Goal: Task Accomplishment & Management: Manage account settings

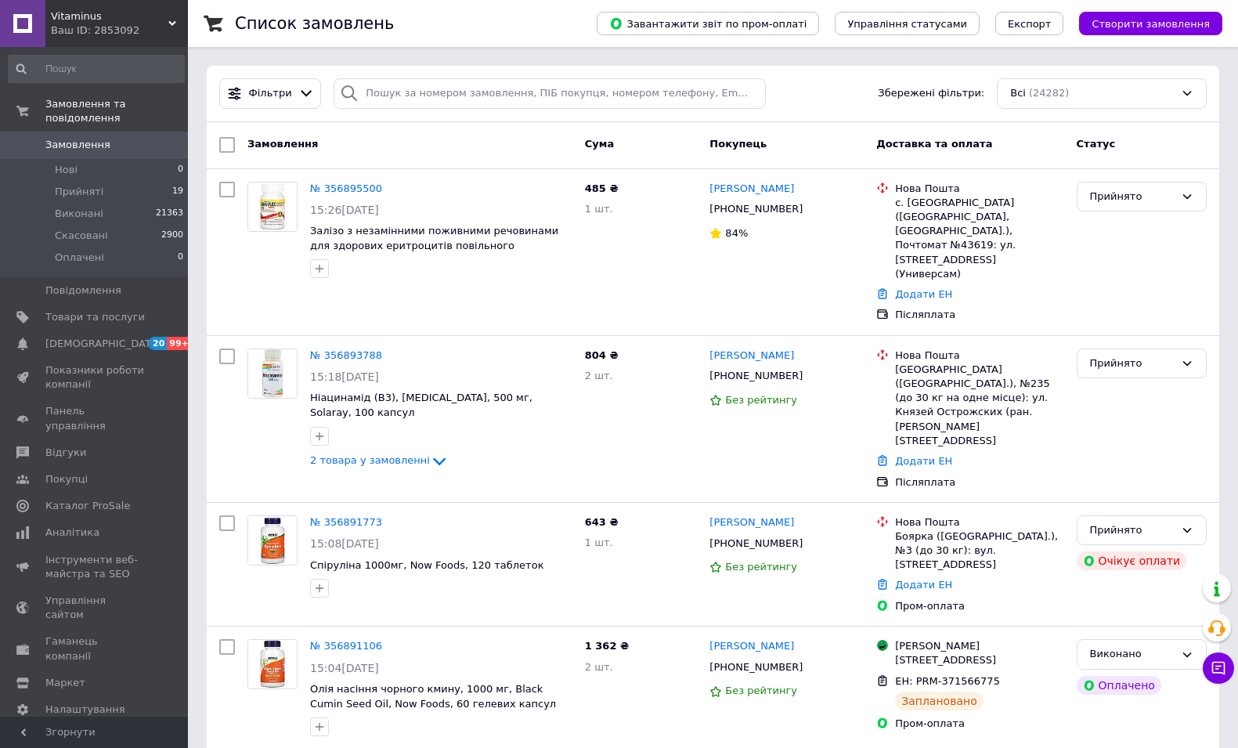
click at [86, 138] on span "Замовлення" at bounding box center [77, 145] width 65 height 14
click at [125, 138] on span "Замовлення" at bounding box center [94, 145] width 99 height 14
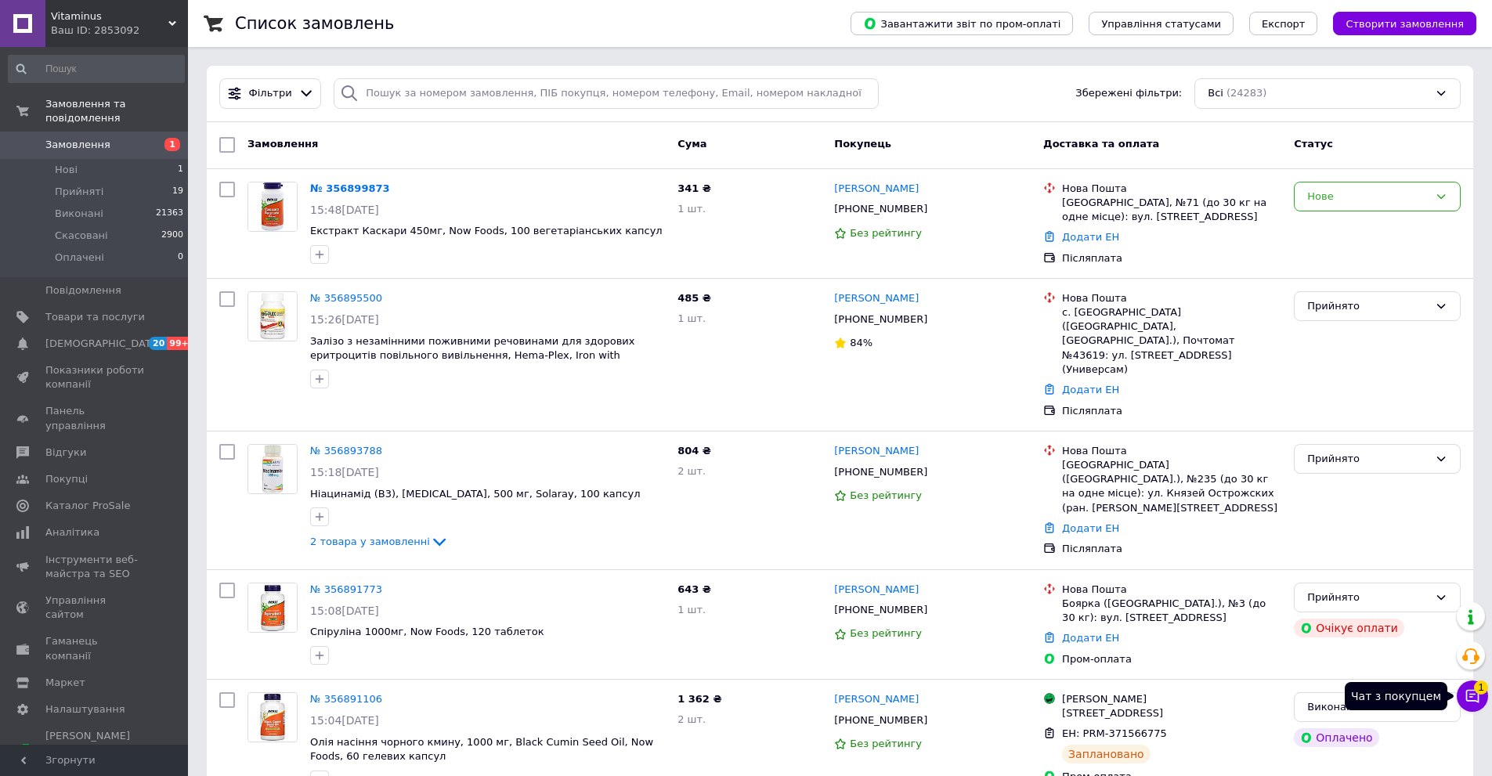
click at [1249, 702] on icon at bounding box center [1473, 696] width 16 height 16
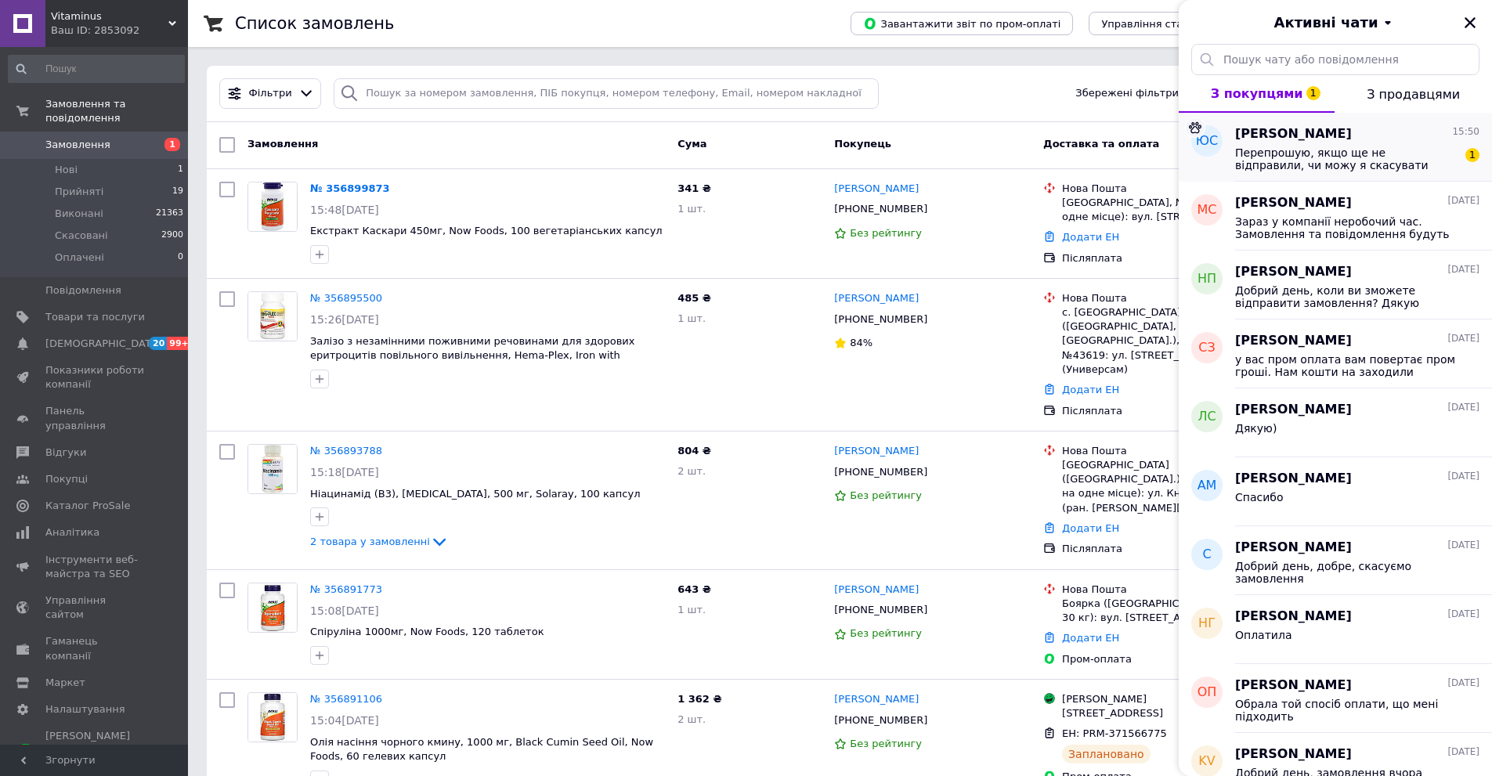
click at [1249, 161] on span "Перепрошую, якщо ще не відправили, чи можу я скасувати замовлення?" at bounding box center [1346, 158] width 222 height 25
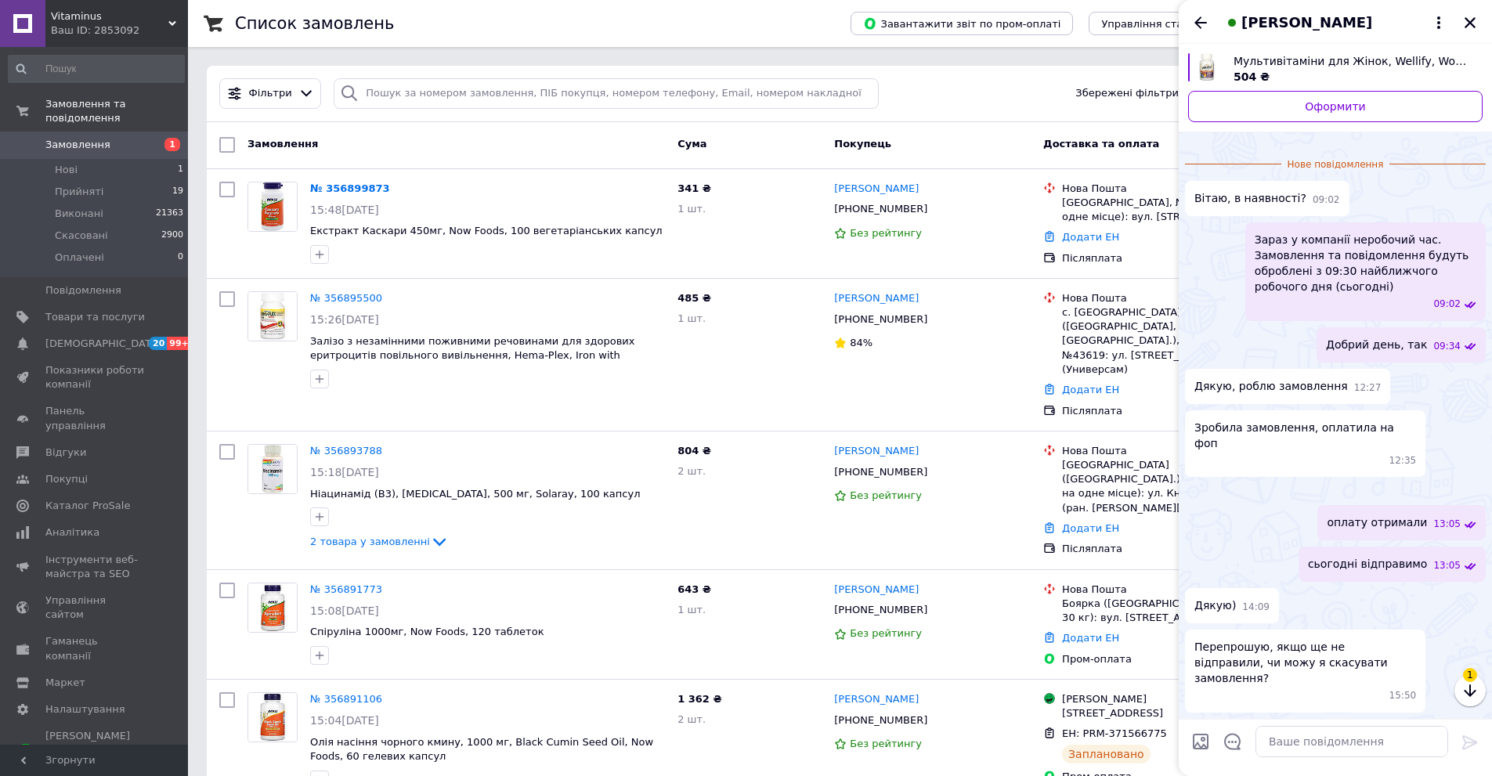
scroll to position [214, 0]
click at [1249, 744] on textarea at bounding box center [1351, 741] width 193 height 31
type textarea "Д"
type textarea "вже [PERSON_NAME]"
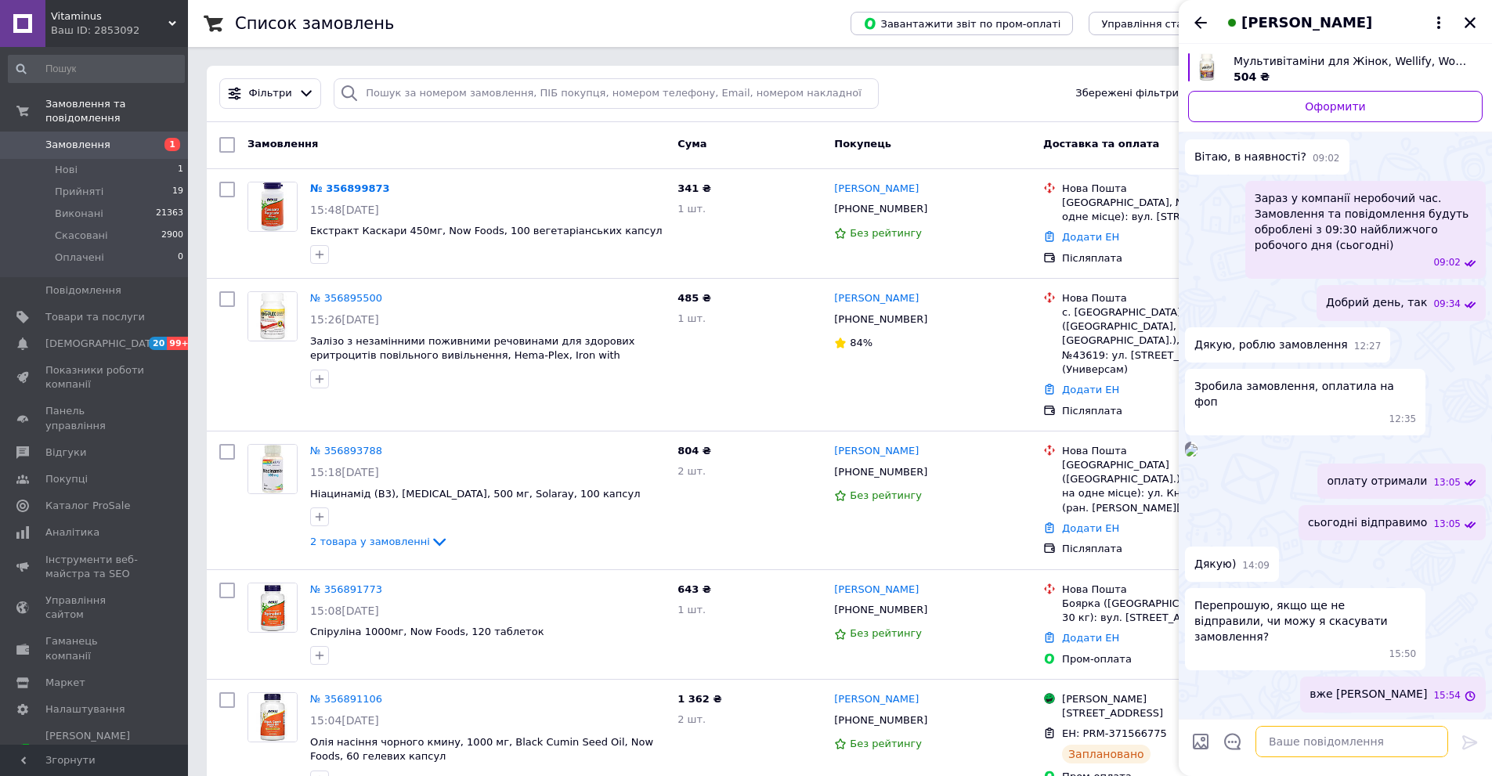
scroll to position [227, 0]
click at [1249, 734] on textarea at bounding box center [1351, 741] width 193 height 31
click at [1249, 737] on textarea at bounding box center [1351, 741] width 193 height 31
type textarea "бажаєте скасувати?"
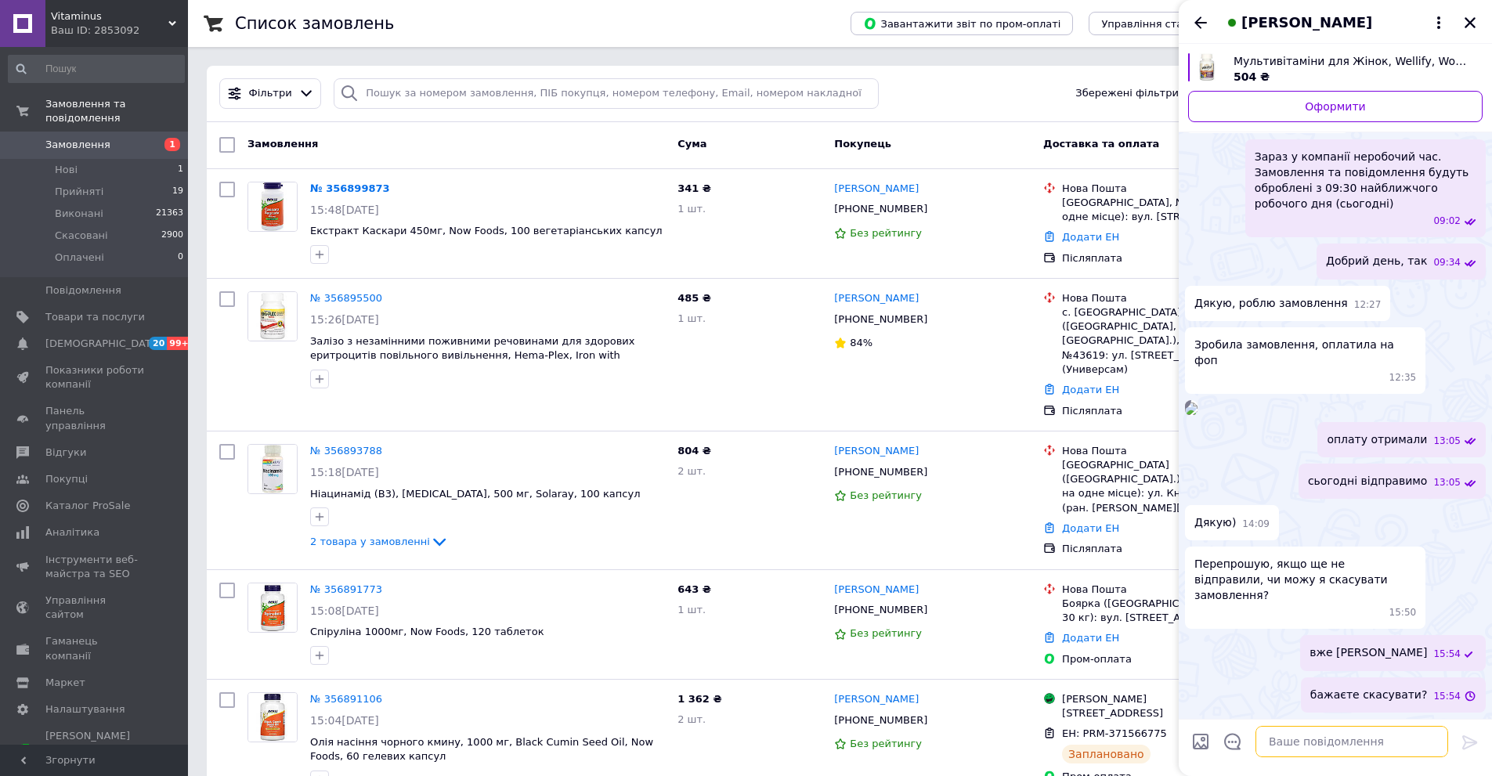
scroll to position [269, 0]
click at [1249, 17] on icon "Закрити" at bounding box center [1470, 23] width 14 height 14
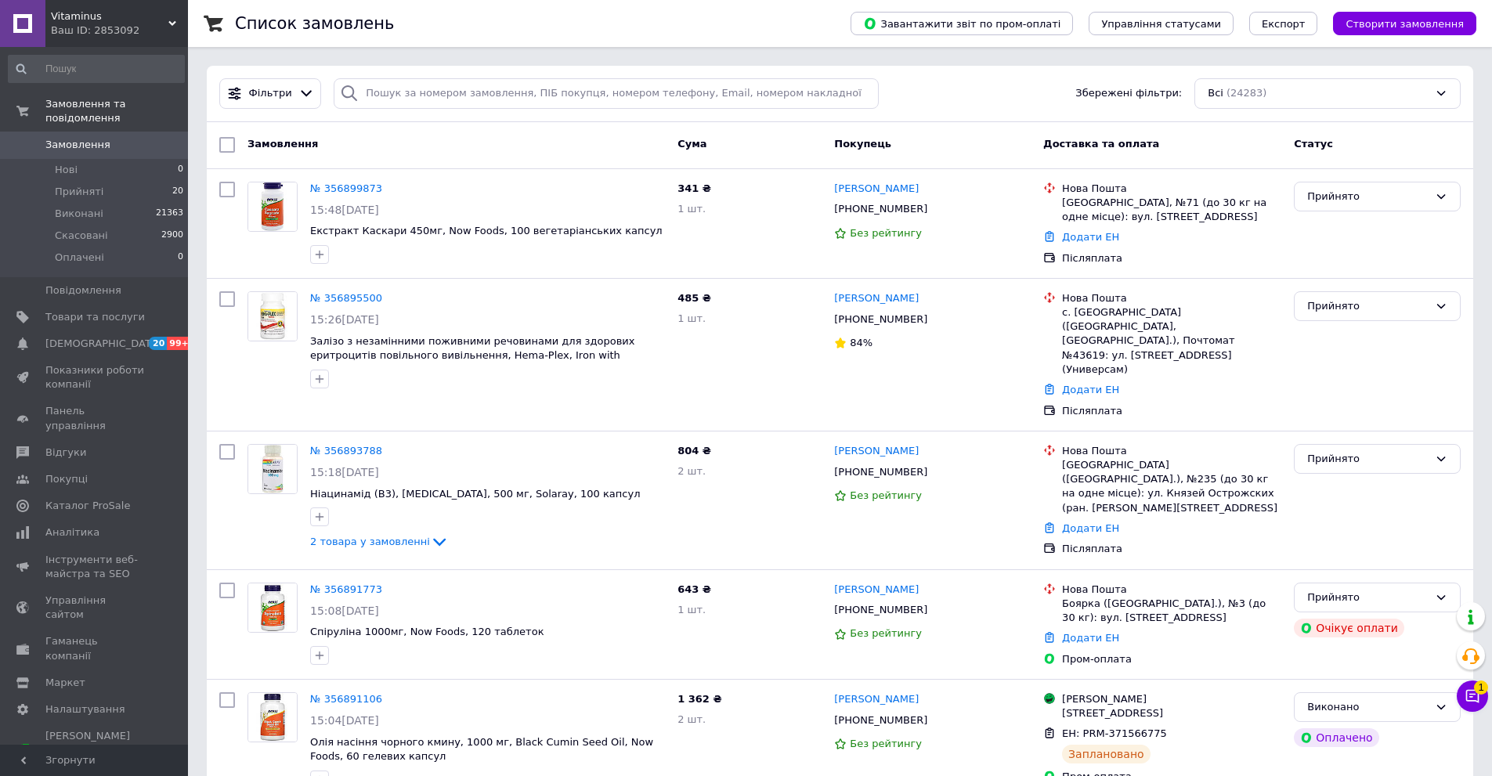
click at [106, 141] on link "Замовлення 0" at bounding box center [96, 145] width 193 height 27
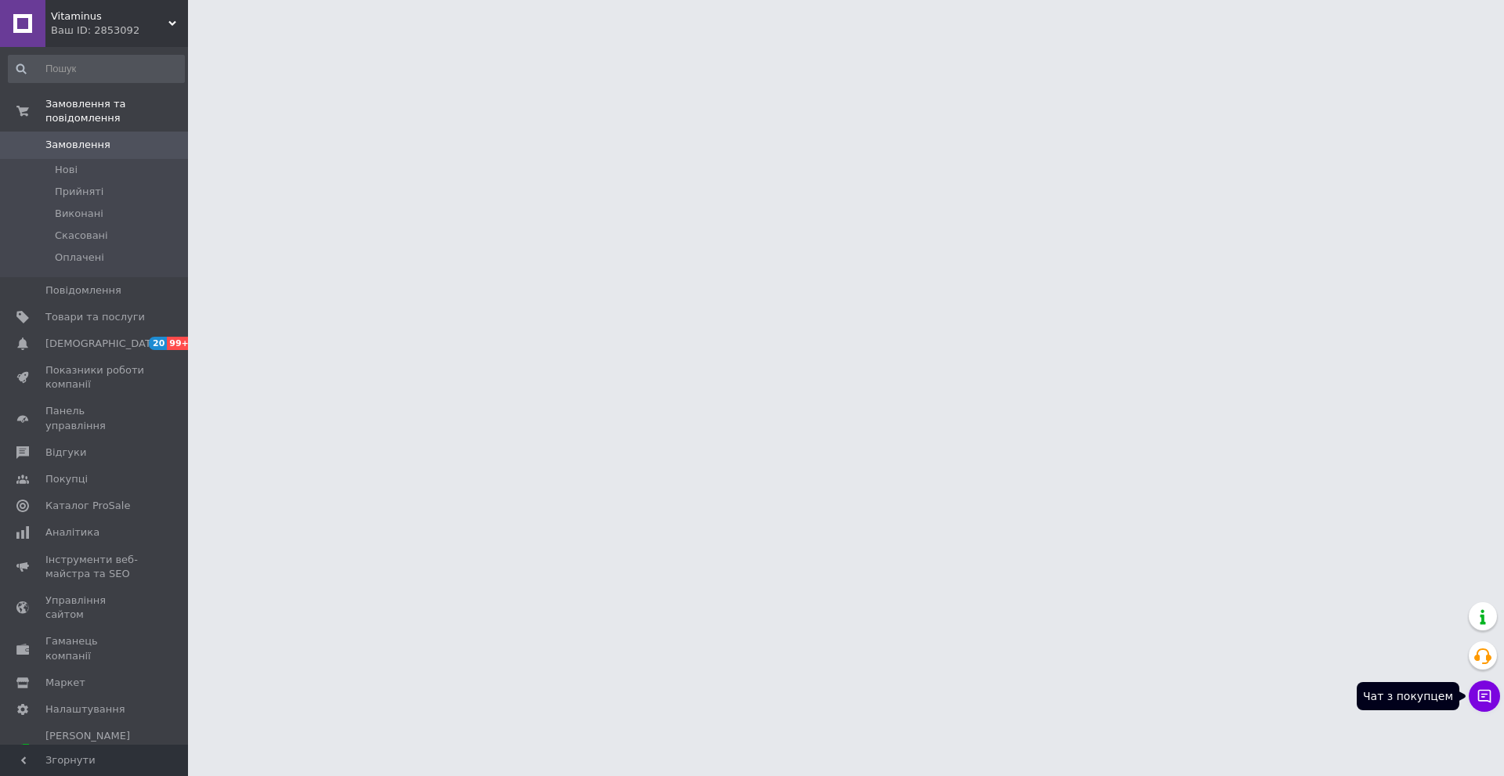
click at [1481, 695] on icon at bounding box center [1484, 696] width 16 height 16
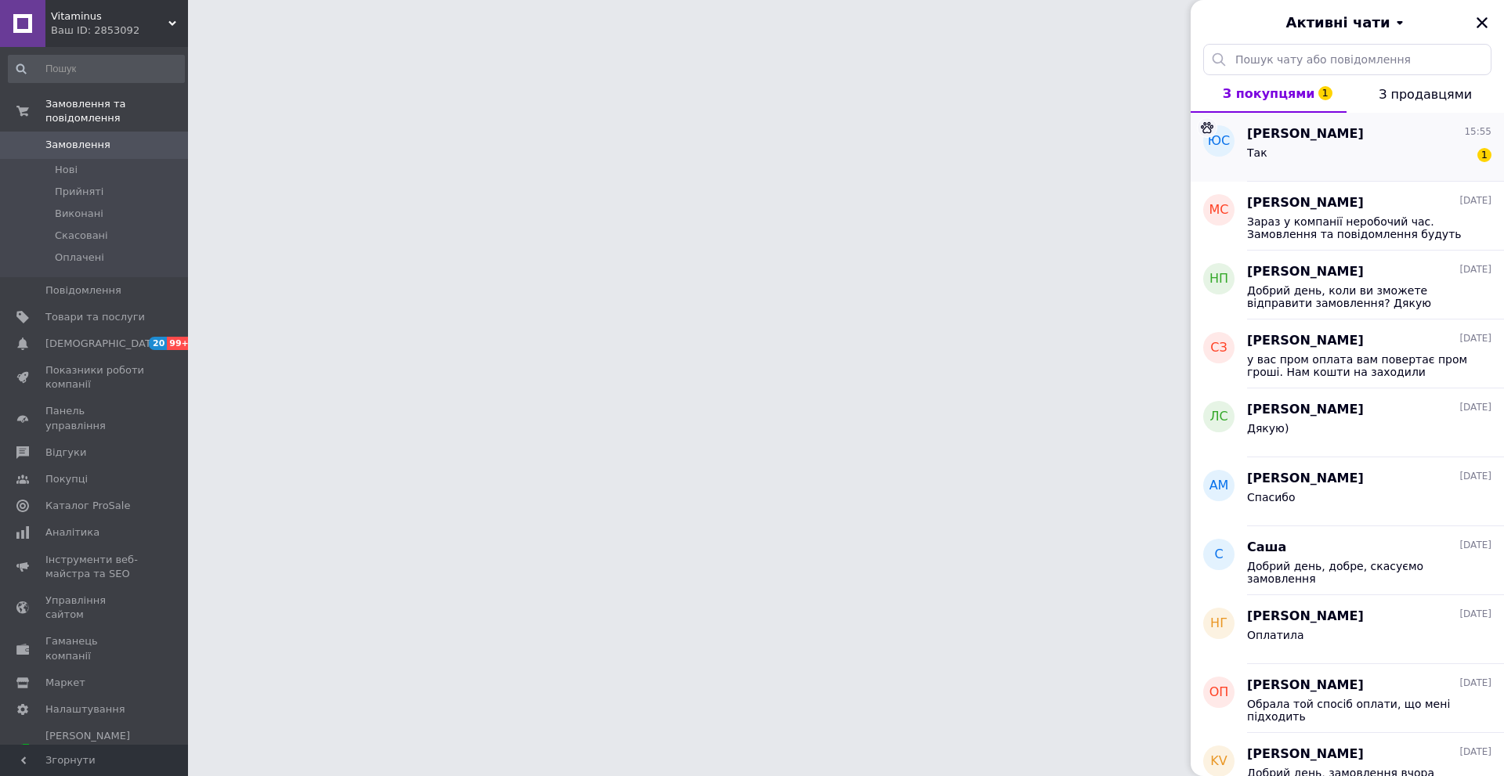
click at [1270, 168] on div "Так 1" at bounding box center [1369, 155] width 244 height 25
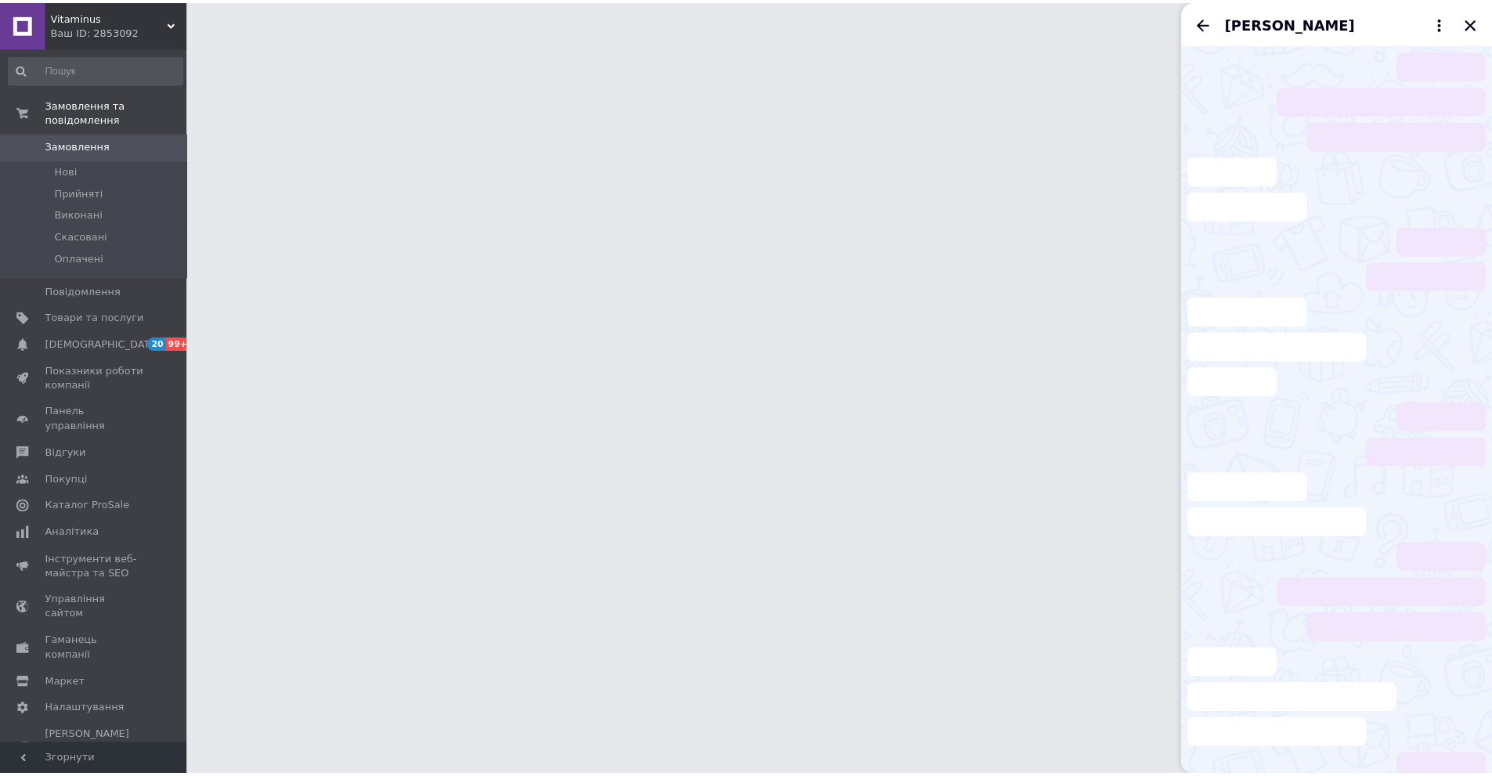
scroll to position [282, 0]
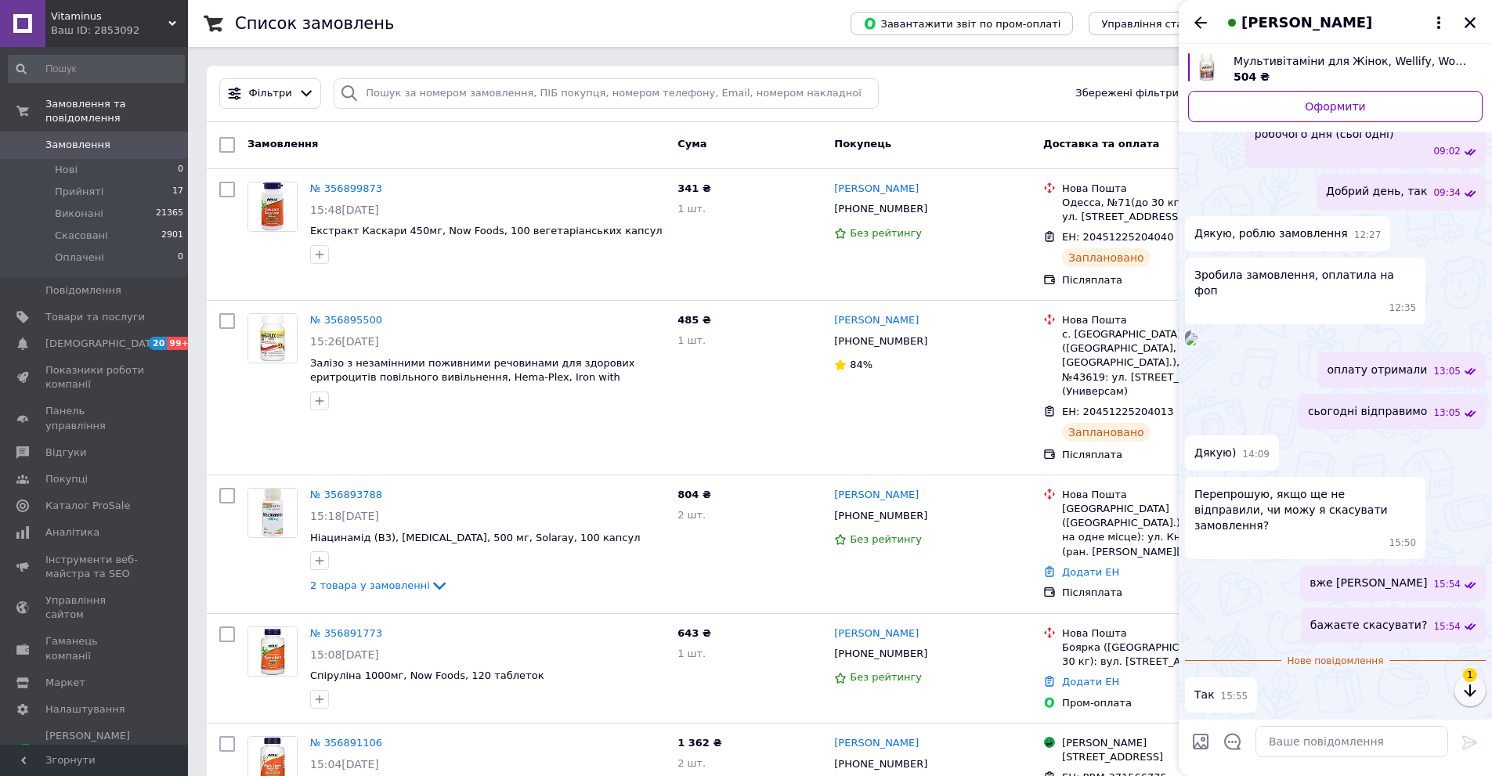
click at [1475, 695] on icon "button" at bounding box center [1470, 690] width 19 height 19
click at [1302, 740] on textarea at bounding box center [1351, 741] width 193 height 31
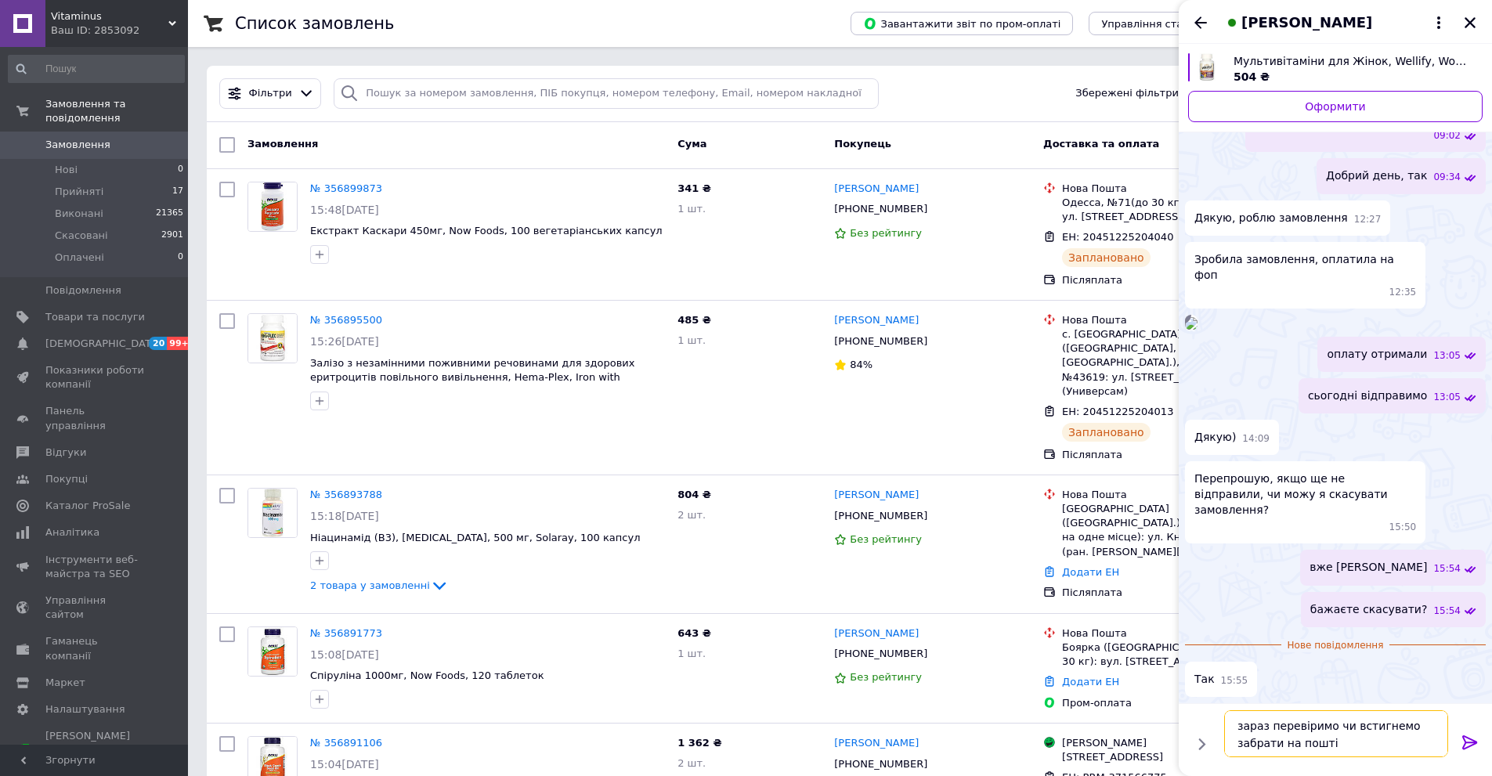
type textarea "зараз перевіримо чи встигнемо забрати на пошті"
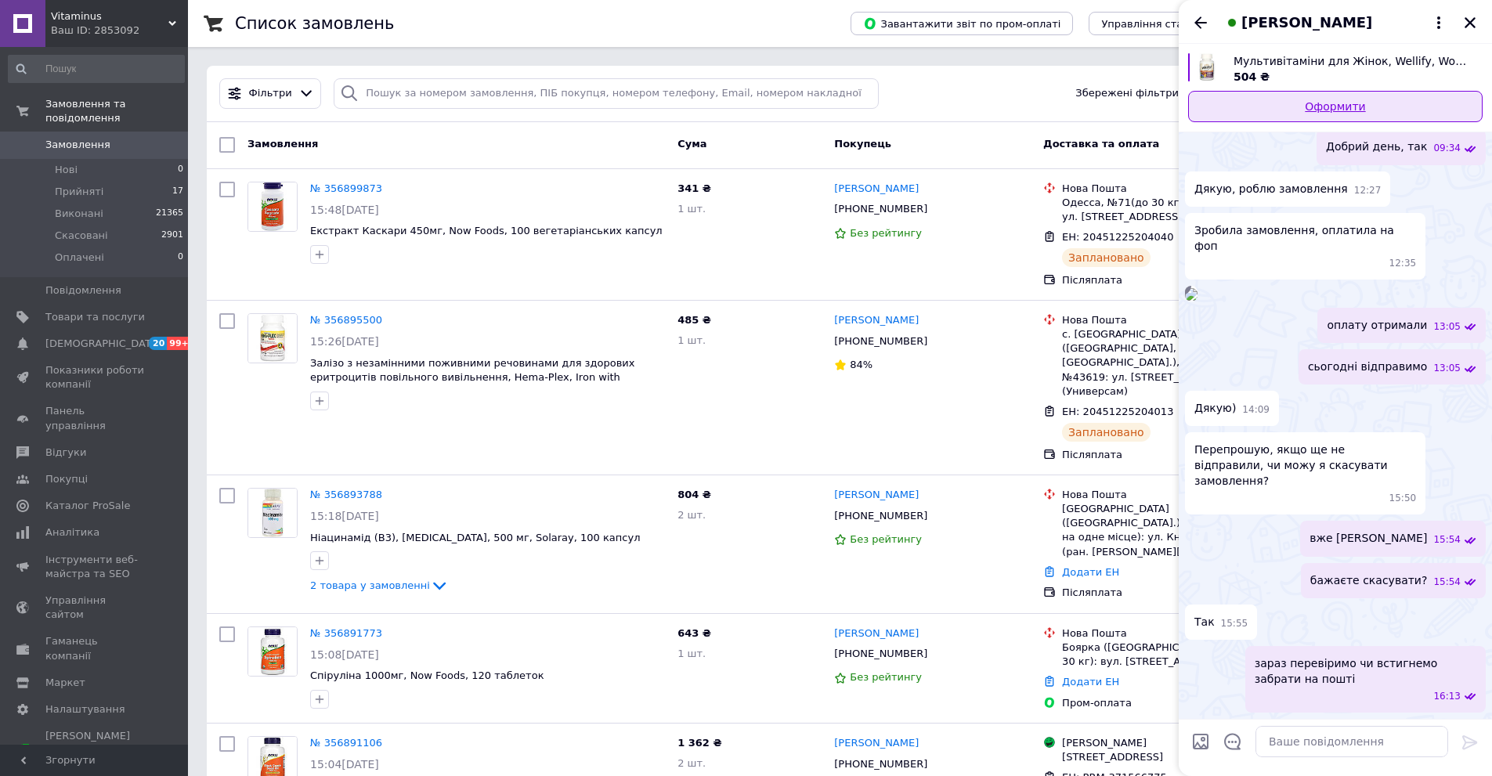
click at [1293, 116] on link "Оформити" at bounding box center [1335, 106] width 294 height 31
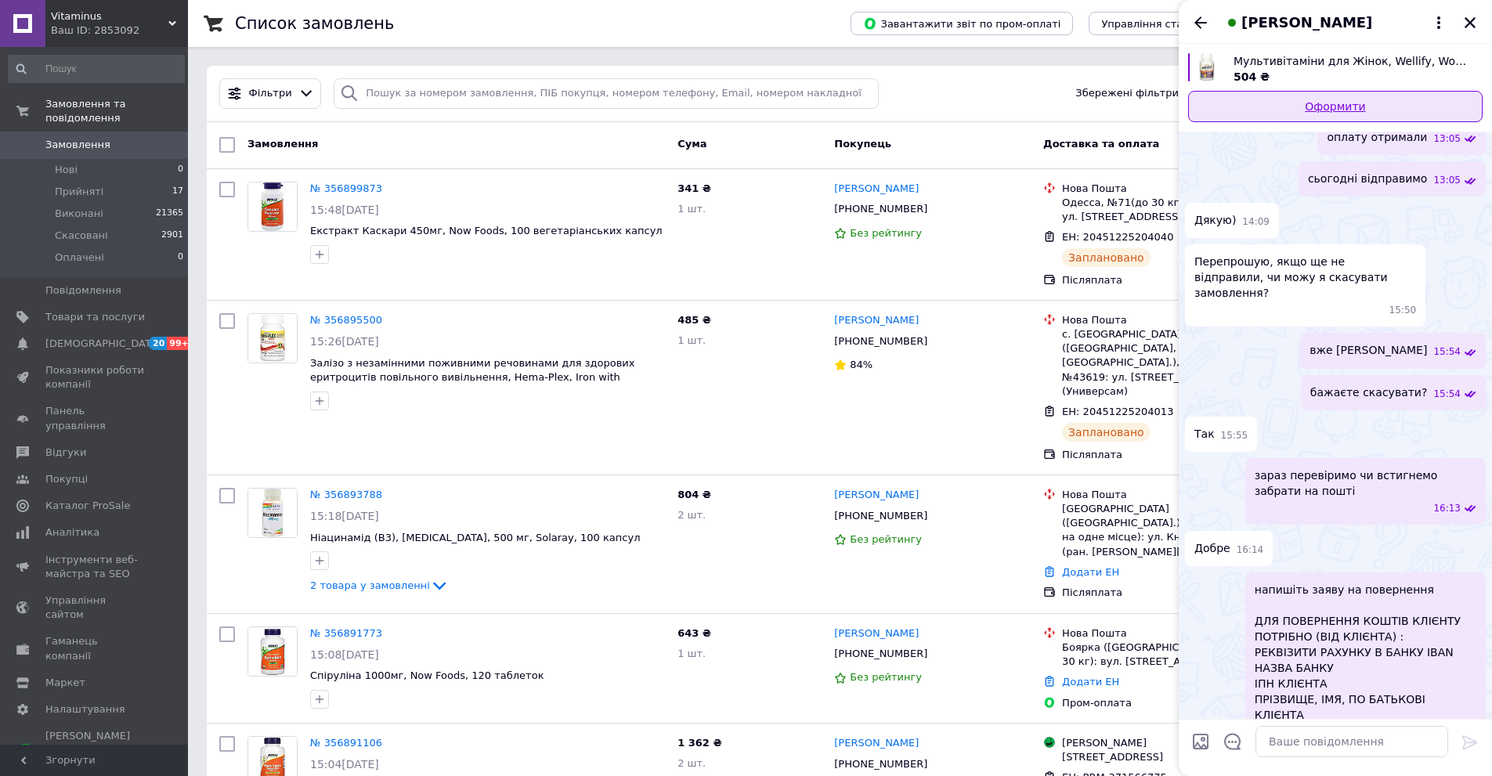
scroll to position [681, 0]
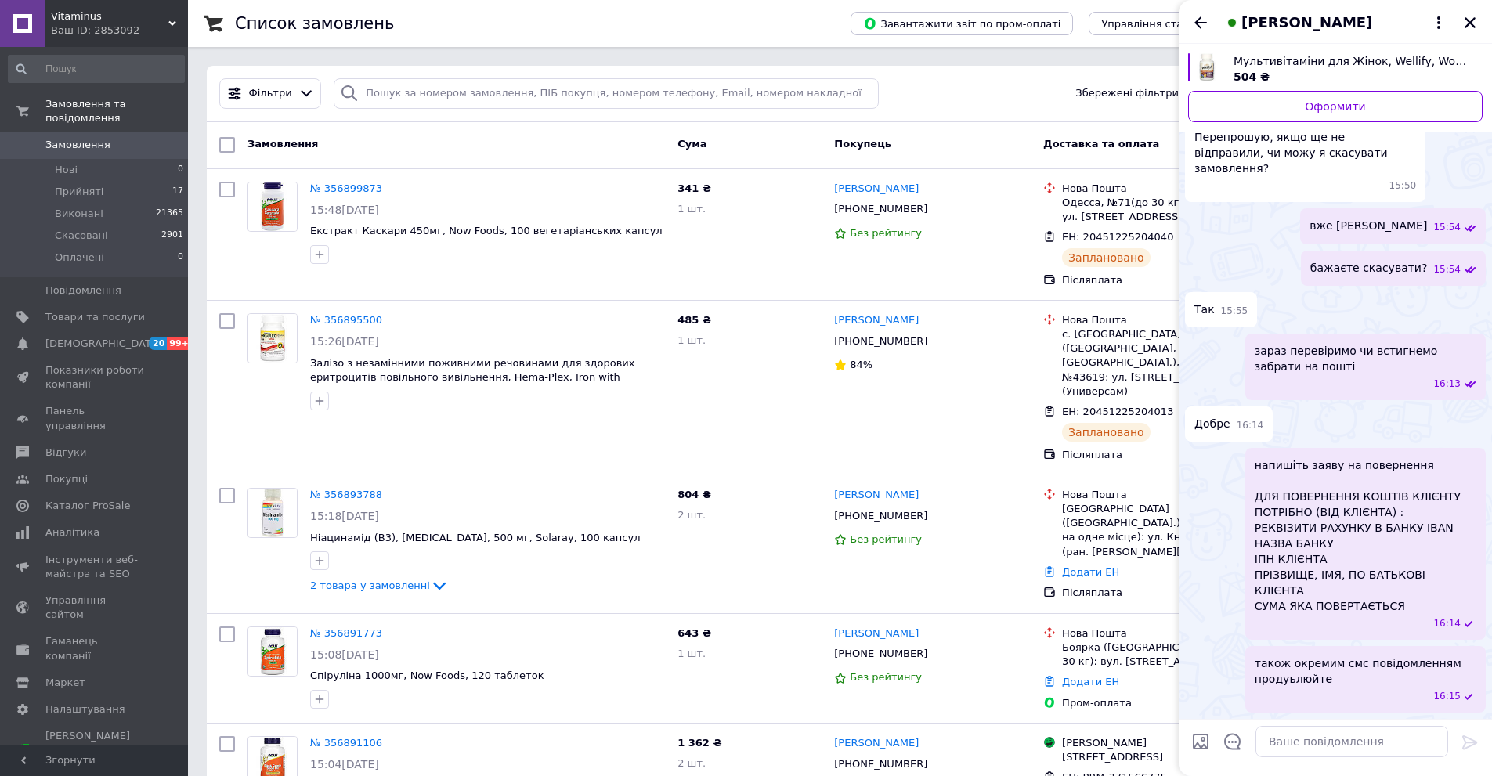
click at [101, 138] on span "Замовлення" at bounding box center [77, 145] width 65 height 14
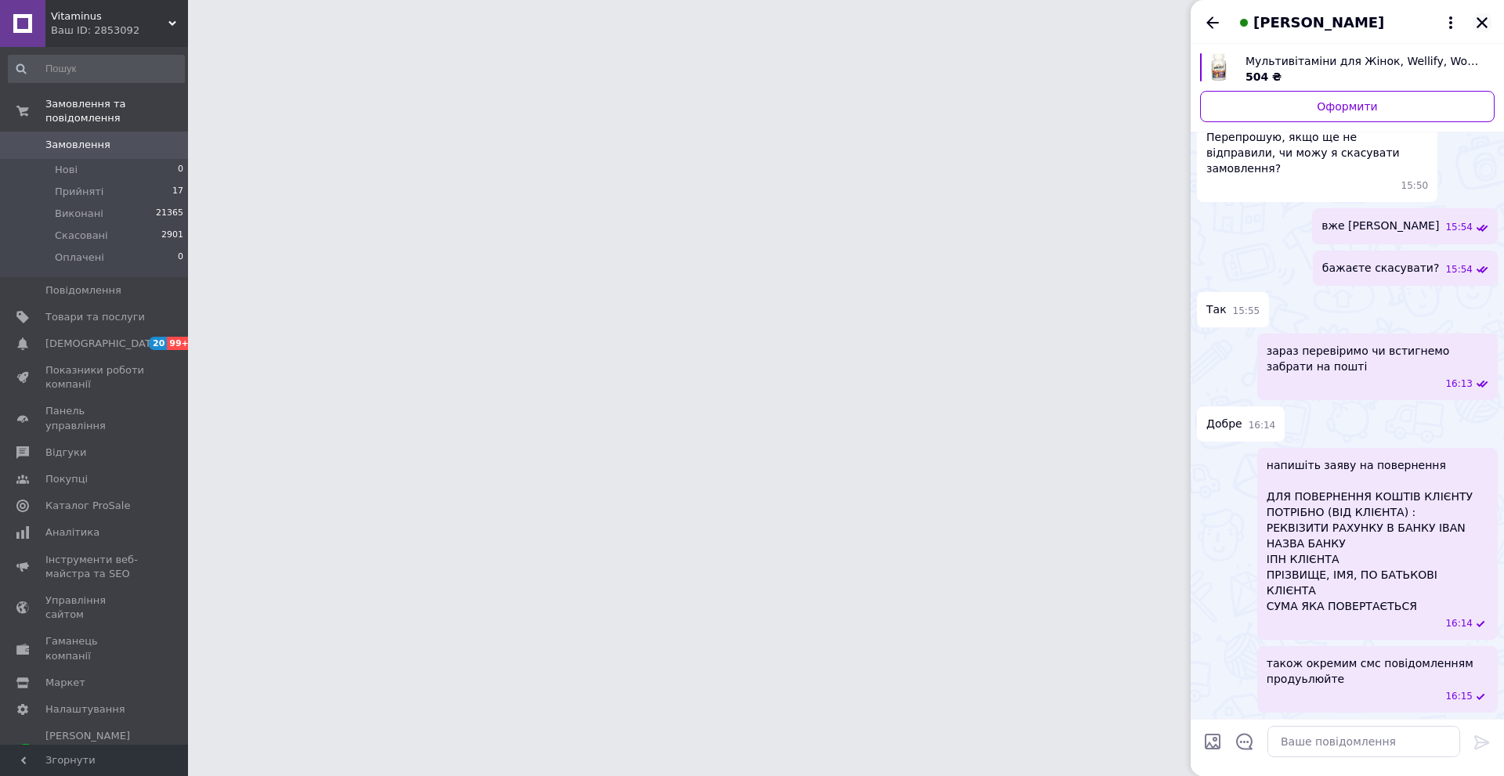
click at [1481, 25] on div "[PERSON_NAME]" at bounding box center [1346, 22] width 313 height 44
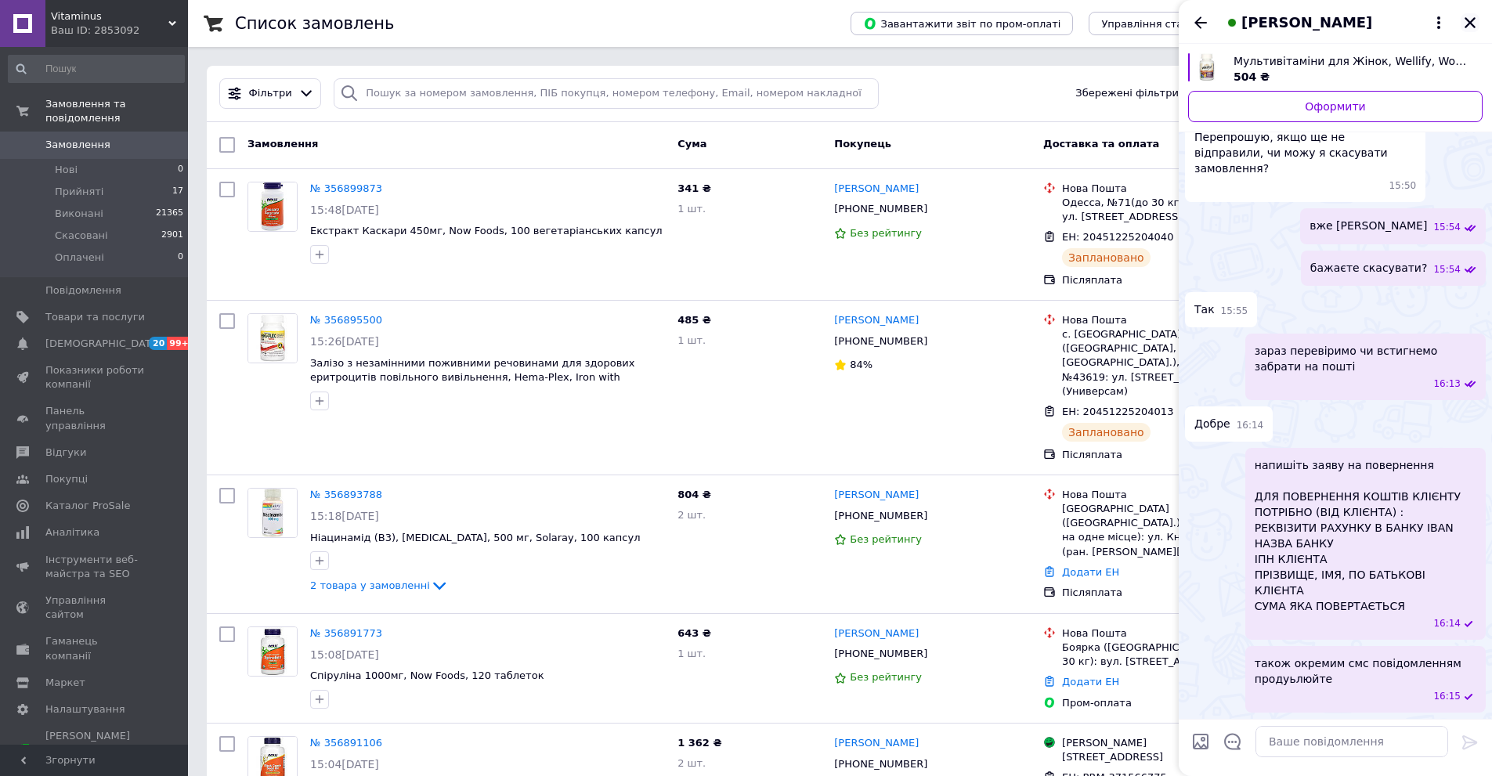
click at [1468, 25] on icon "Закрити" at bounding box center [1470, 22] width 11 height 11
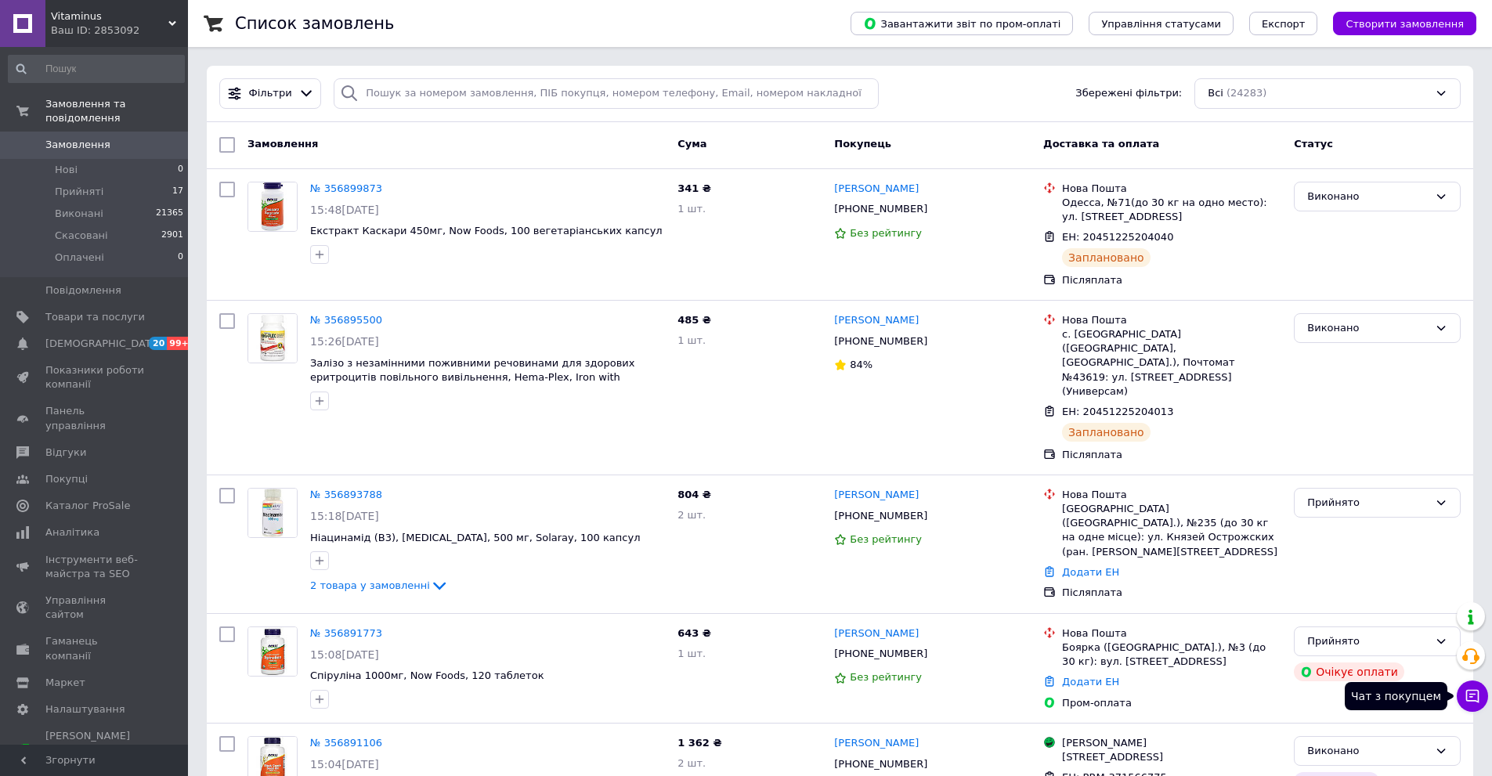
click at [1463, 695] on button "Чат з покупцем" at bounding box center [1472, 696] width 31 height 31
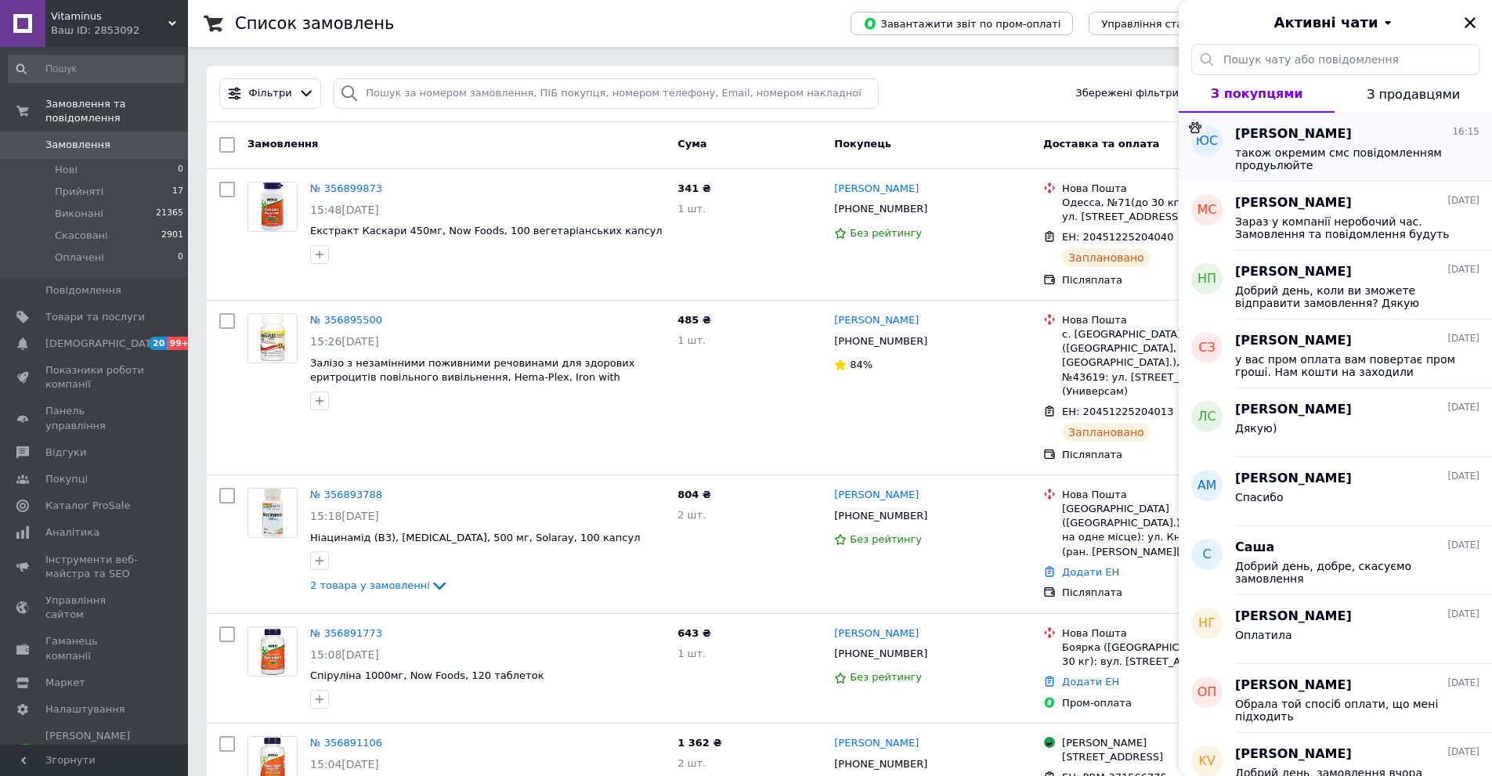
click at [1320, 156] on span "також окремим смс повідомленням продуьлюйте" at bounding box center [1346, 158] width 222 height 25
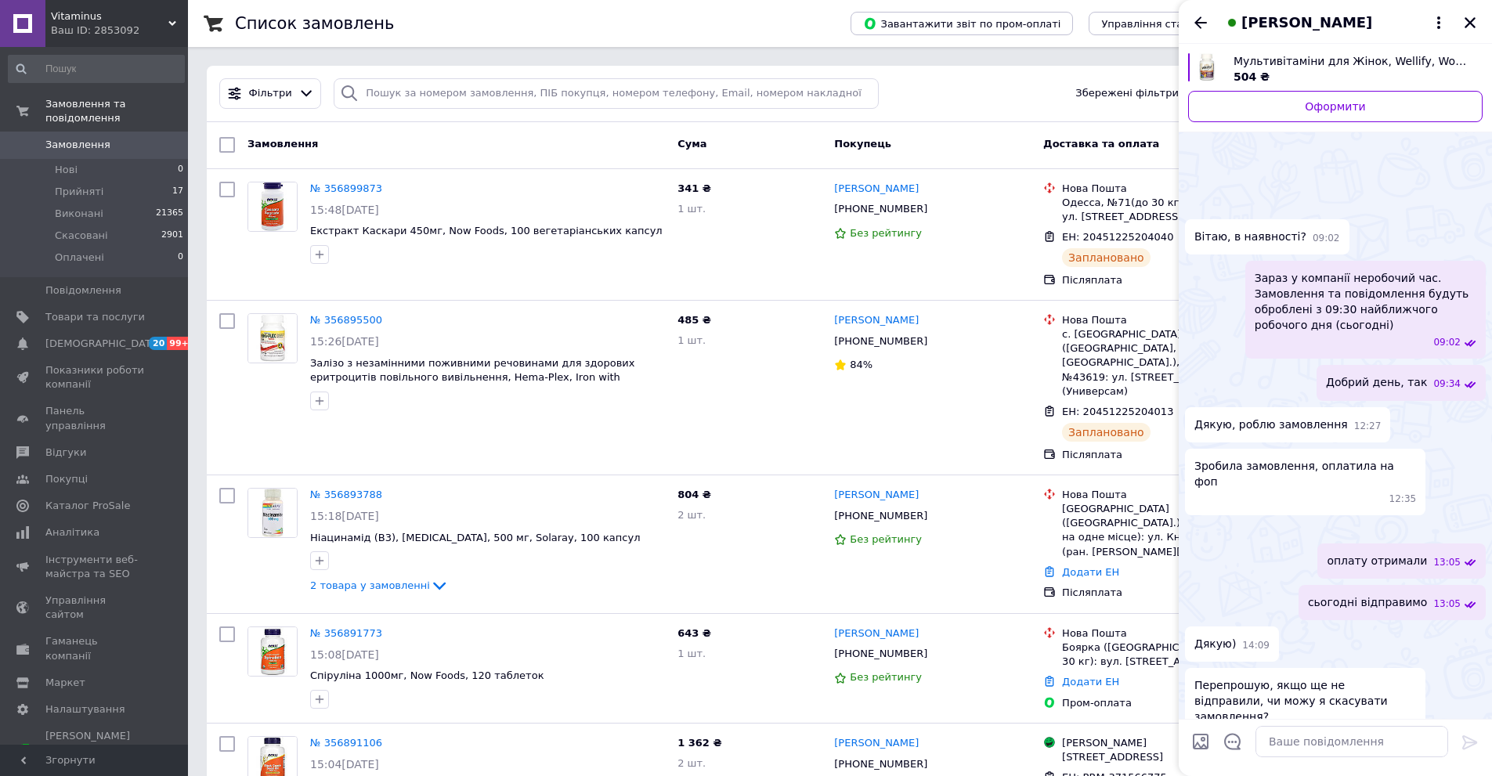
scroll to position [721, 0]
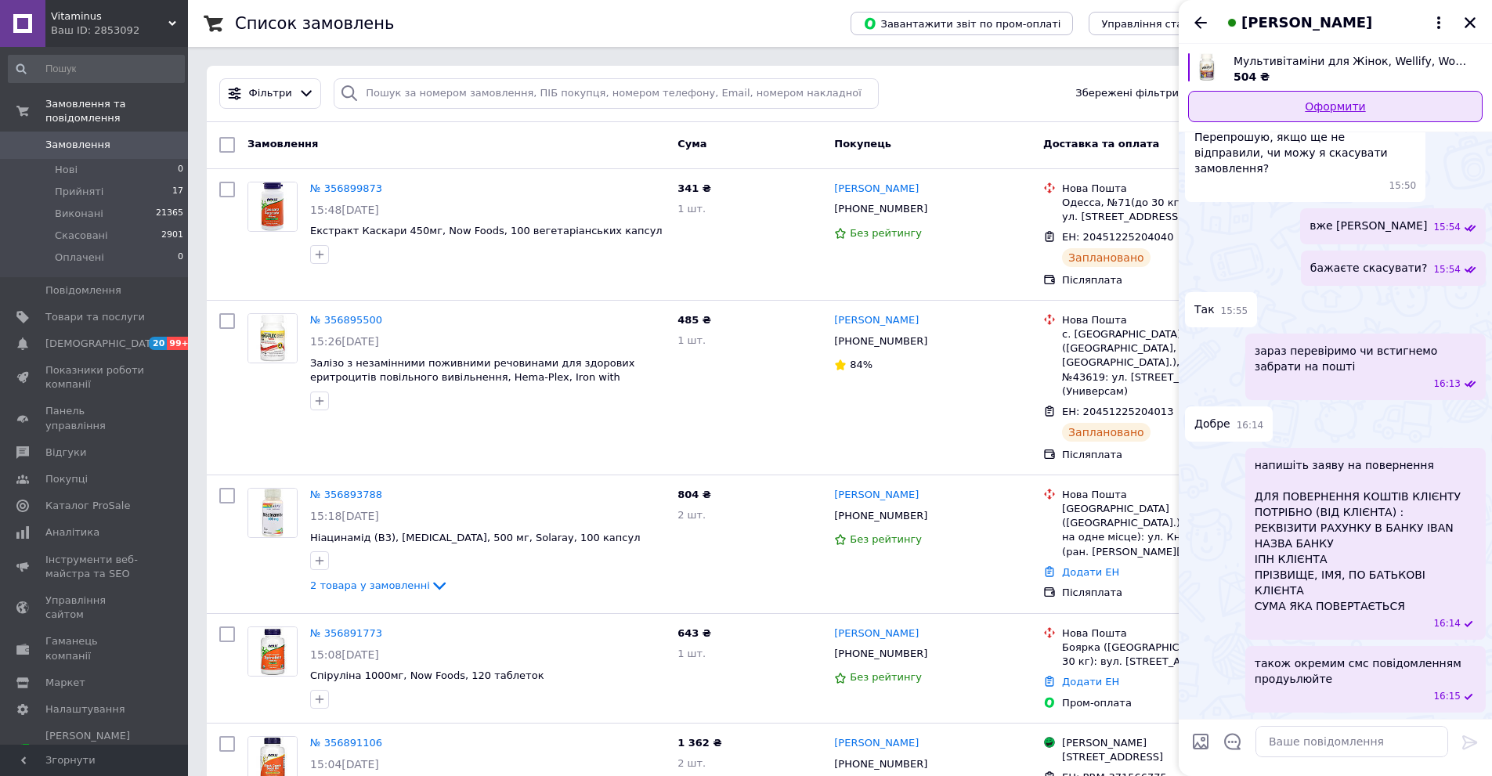
click at [1325, 121] on link "Оформити" at bounding box center [1335, 106] width 294 height 31
click at [1476, 17] on icon "Закрити" at bounding box center [1470, 23] width 14 height 14
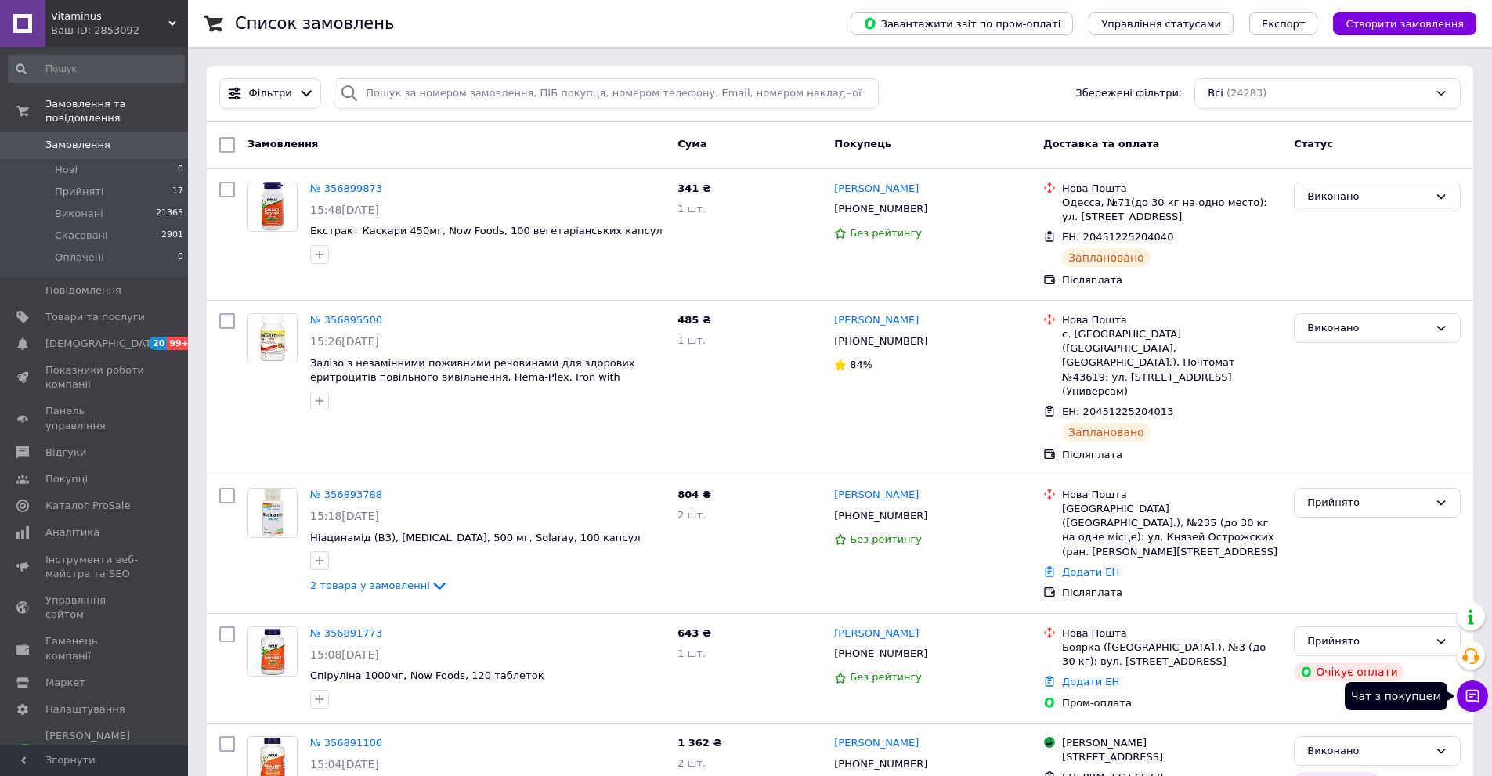
click at [1468, 689] on icon at bounding box center [1473, 696] width 16 height 16
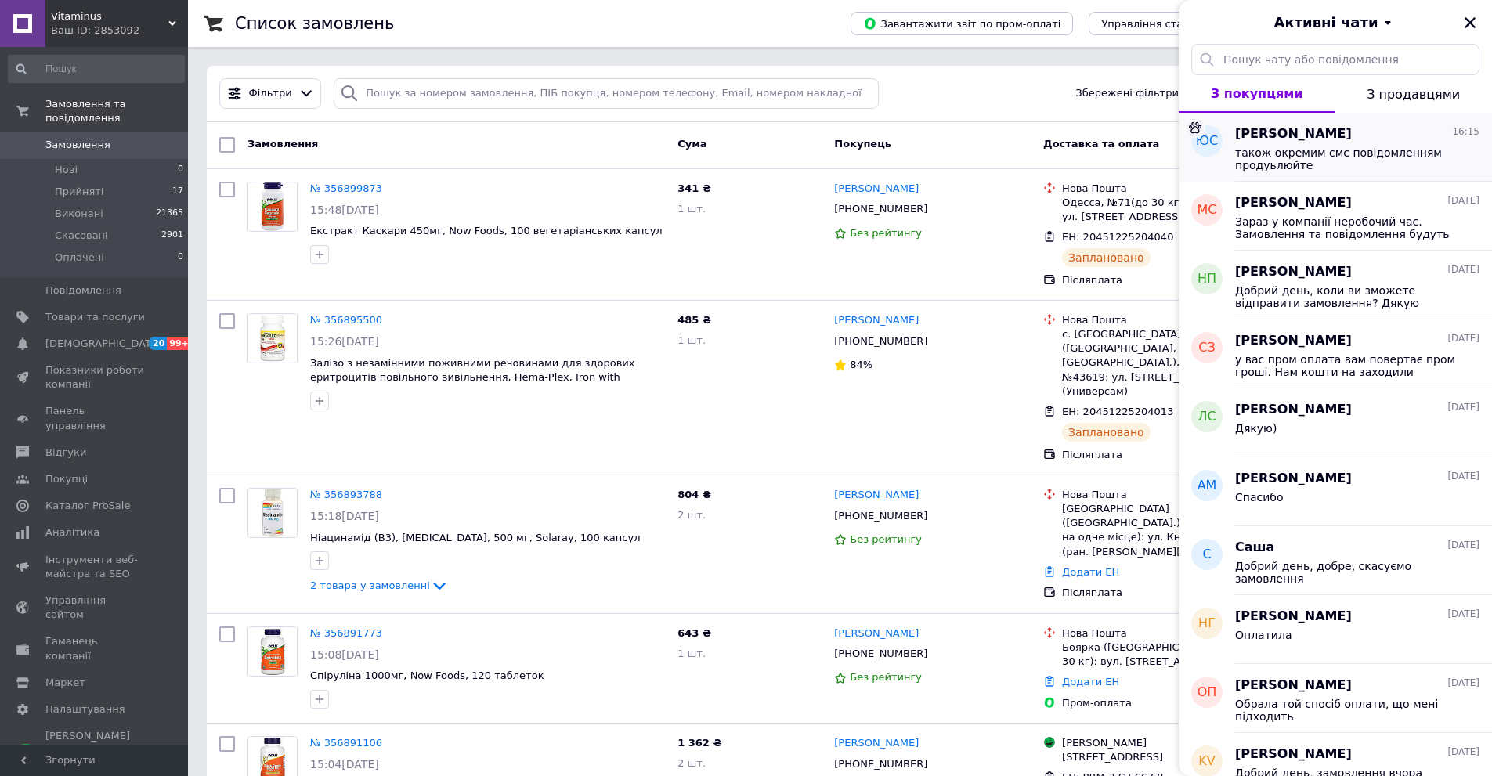
click at [1313, 151] on span "також окремим смс повідомленням продуьлюйте" at bounding box center [1346, 158] width 222 height 25
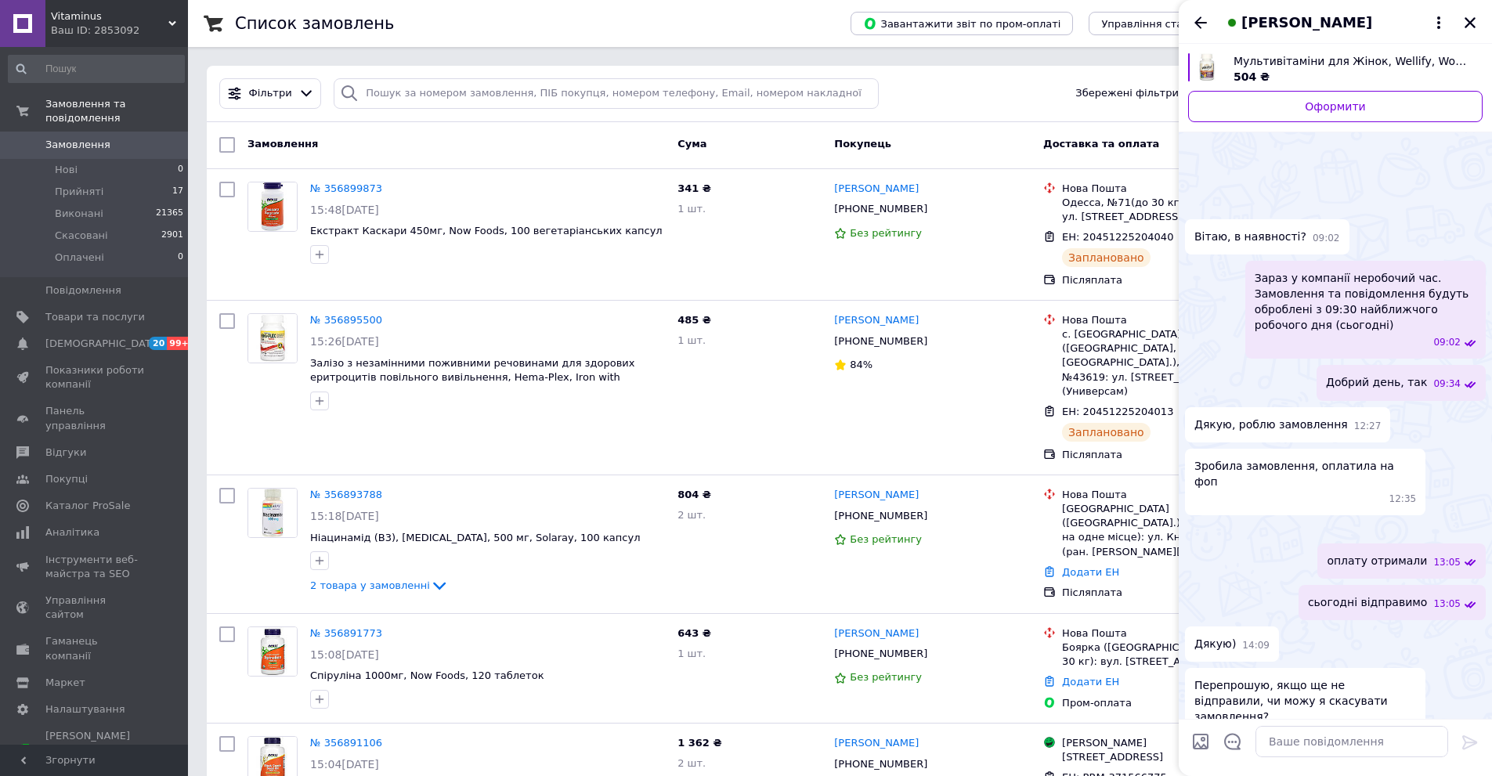
scroll to position [721, 0]
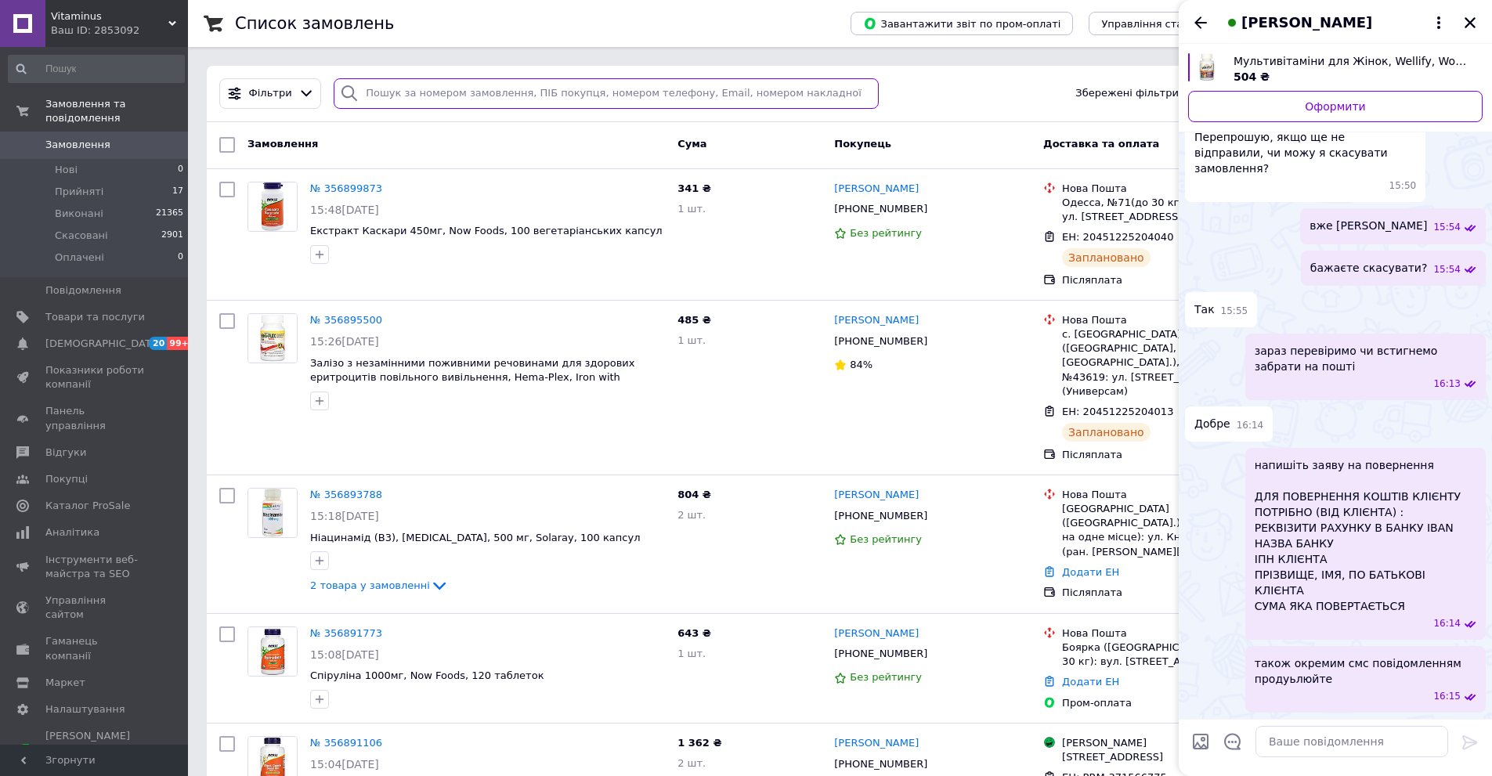
click at [497, 86] on input "search" at bounding box center [606, 93] width 545 height 31
paste input "Расходный ордер на товары V0000032993 от 12.08.2025 12:59:09"
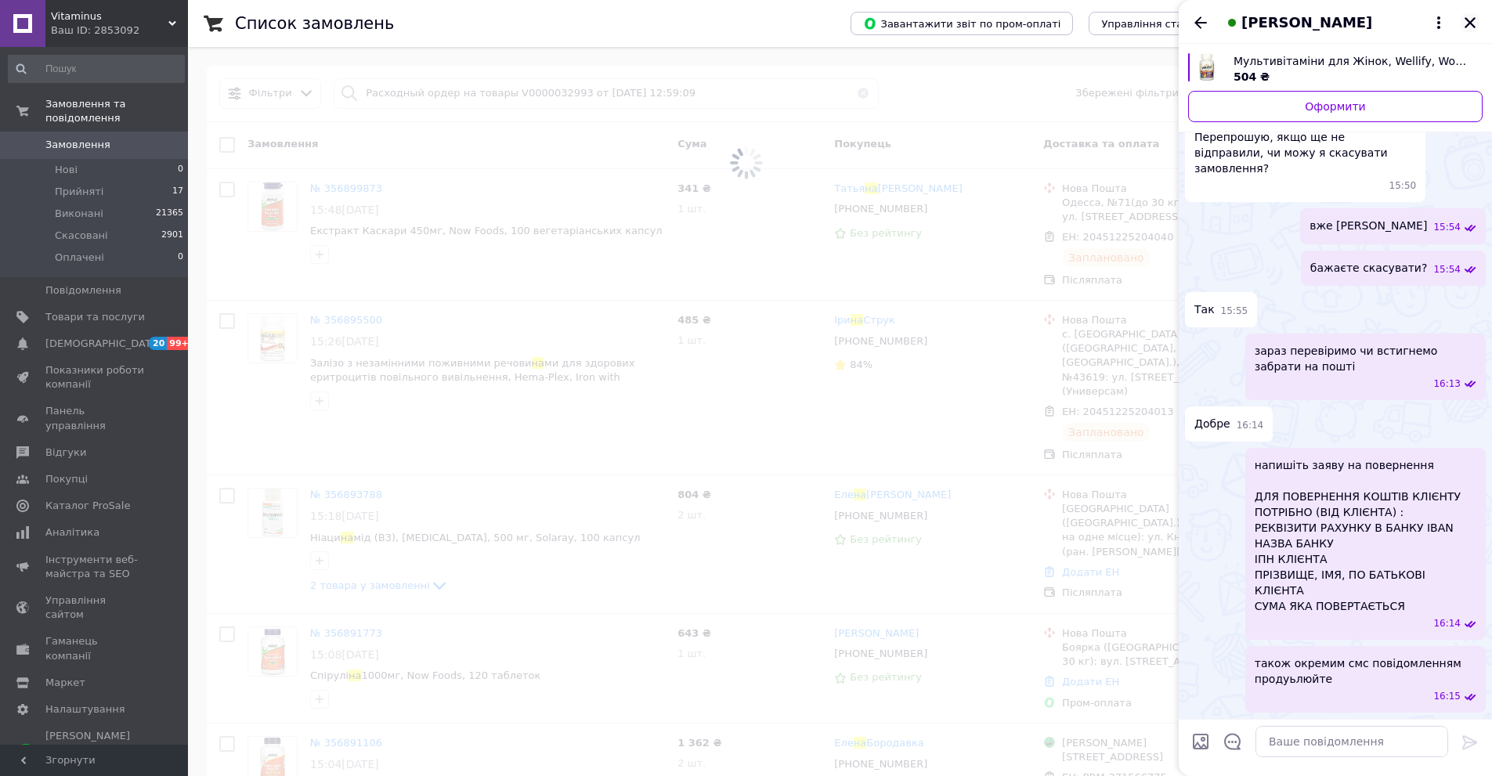
click at [1466, 20] on icon "Закрити" at bounding box center [1470, 23] width 14 height 14
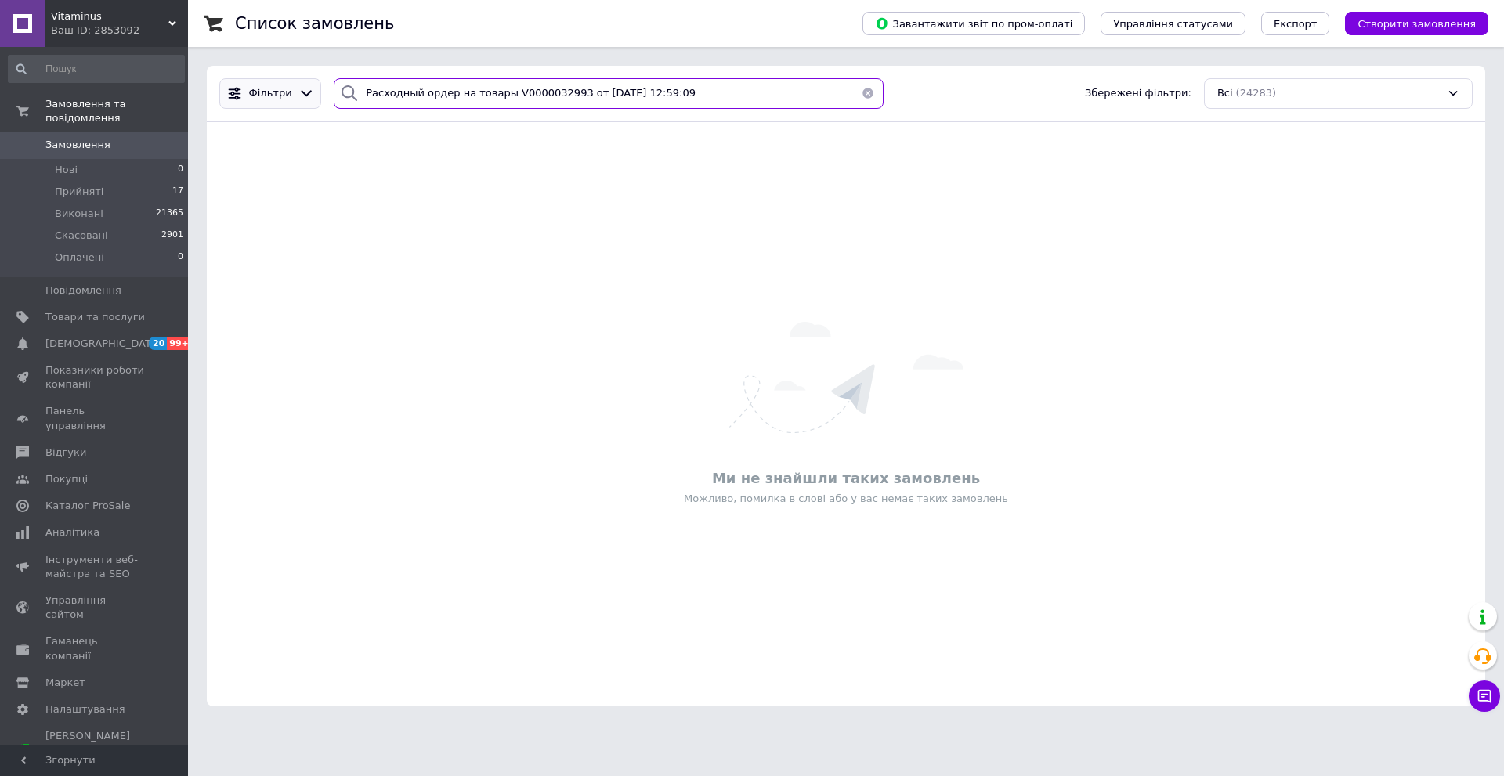
drag, startPoint x: 677, startPoint y: 90, endPoint x: 237, endPoint y: 82, distance: 440.2
click at [251, 84] on div "Фільтри Расходный ордер на товары V0000032993 от 12.08.2025 12:59:09 Збережені …" at bounding box center [846, 93] width 1266 height 31
paste input "+38(096)353-06-27"
type input "+38(096)353-06-27"
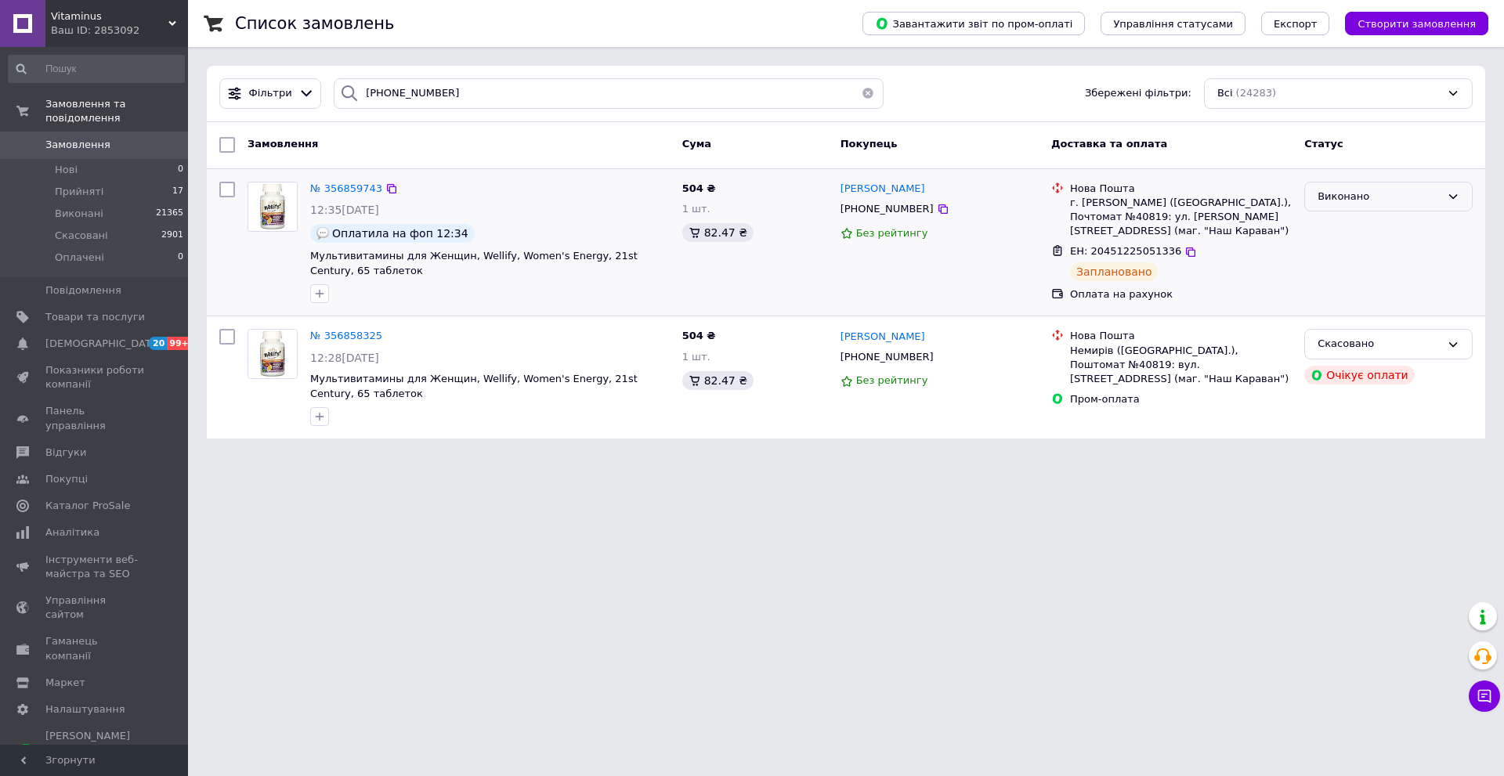
click at [1364, 204] on div "Виконано" at bounding box center [1378, 197] width 123 height 16
click at [1360, 226] on li "Прийнято" at bounding box center [1388, 229] width 167 height 29
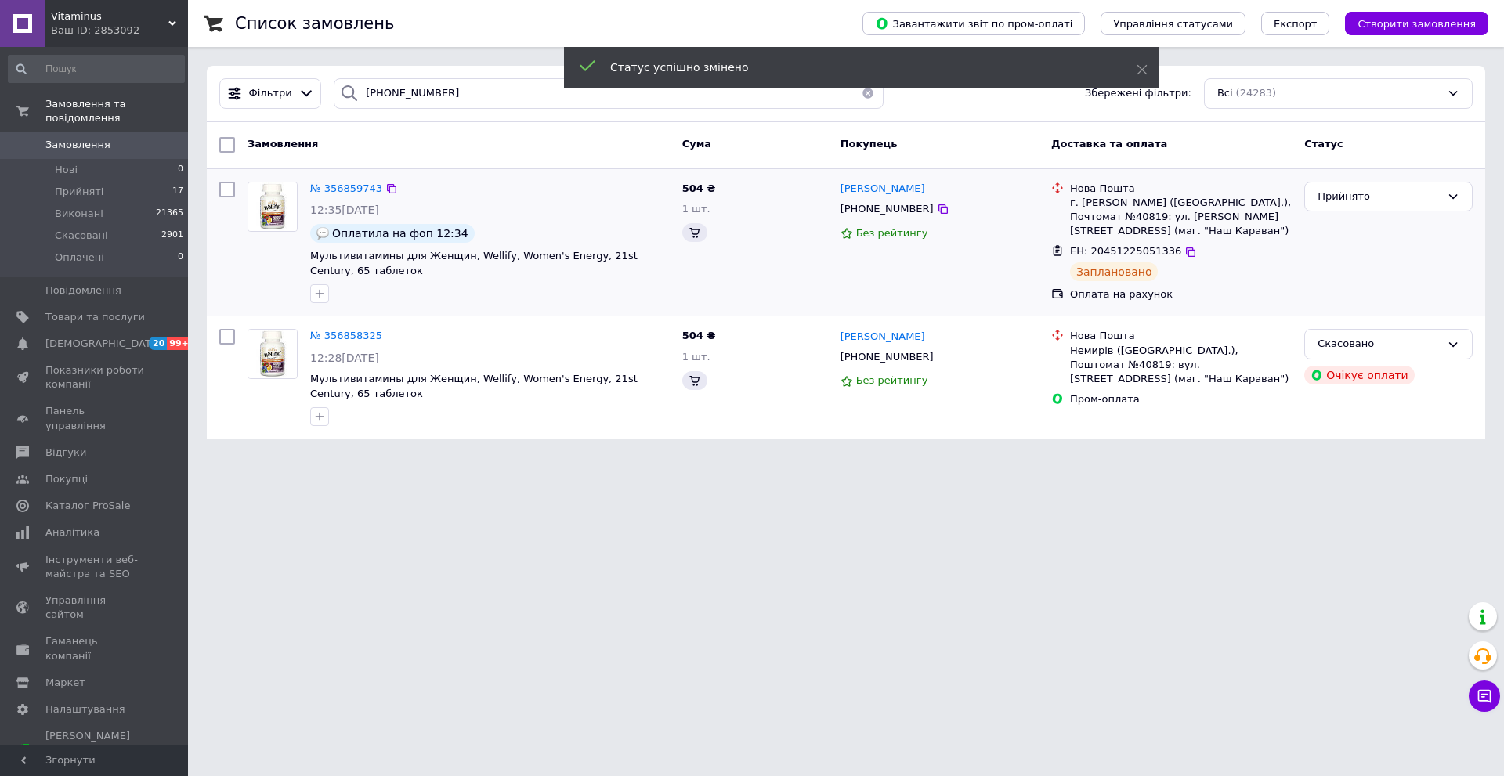
click at [1349, 194] on div "Прийнято" at bounding box center [1378, 197] width 123 height 16
click at [1338, 262] on li "Скасовано" at bounding box center [1388, 258] width 167 height 29
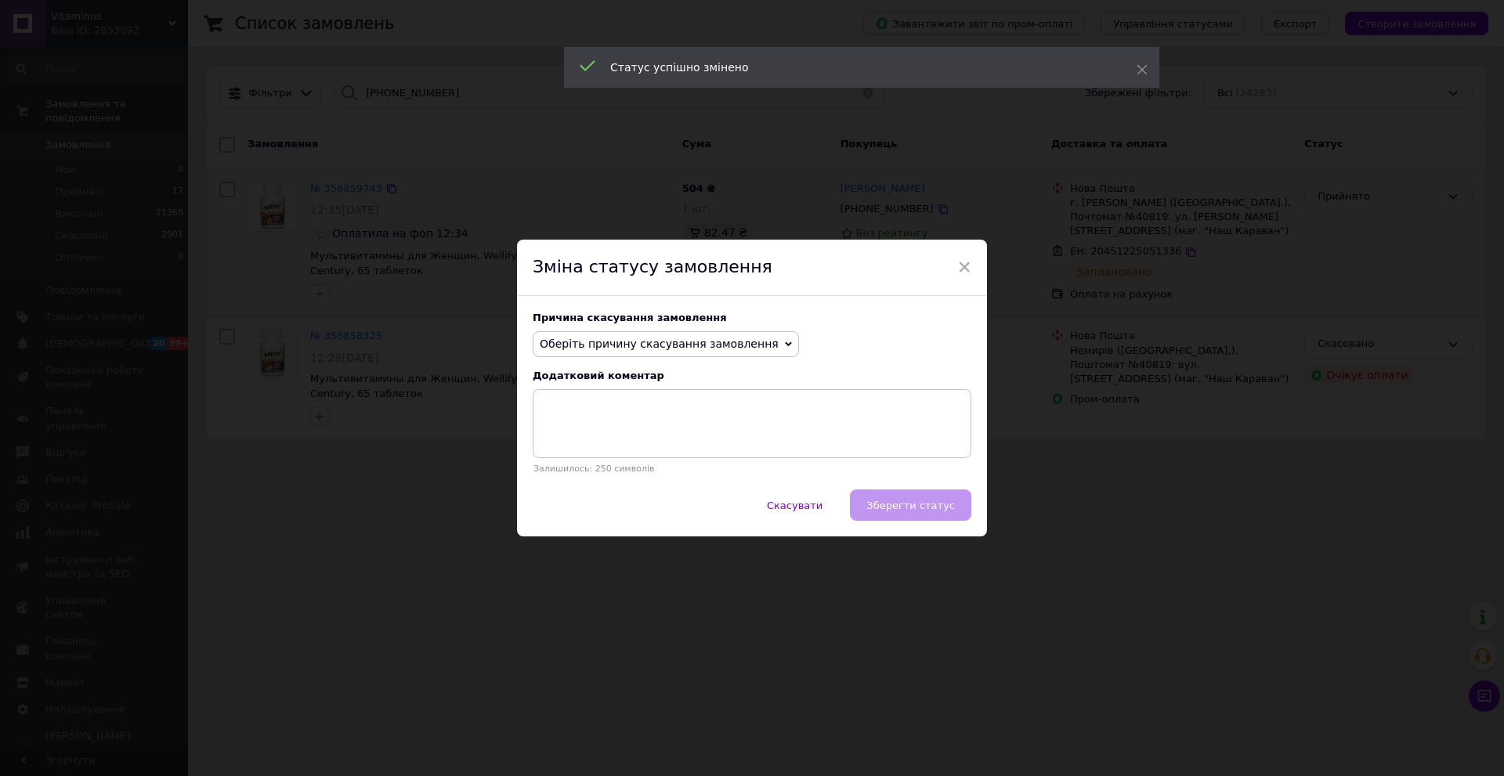
click at [565, 353] on span "Оберіть причину скасування замовлення" at bounding box center [666, 344] width 266 height 27
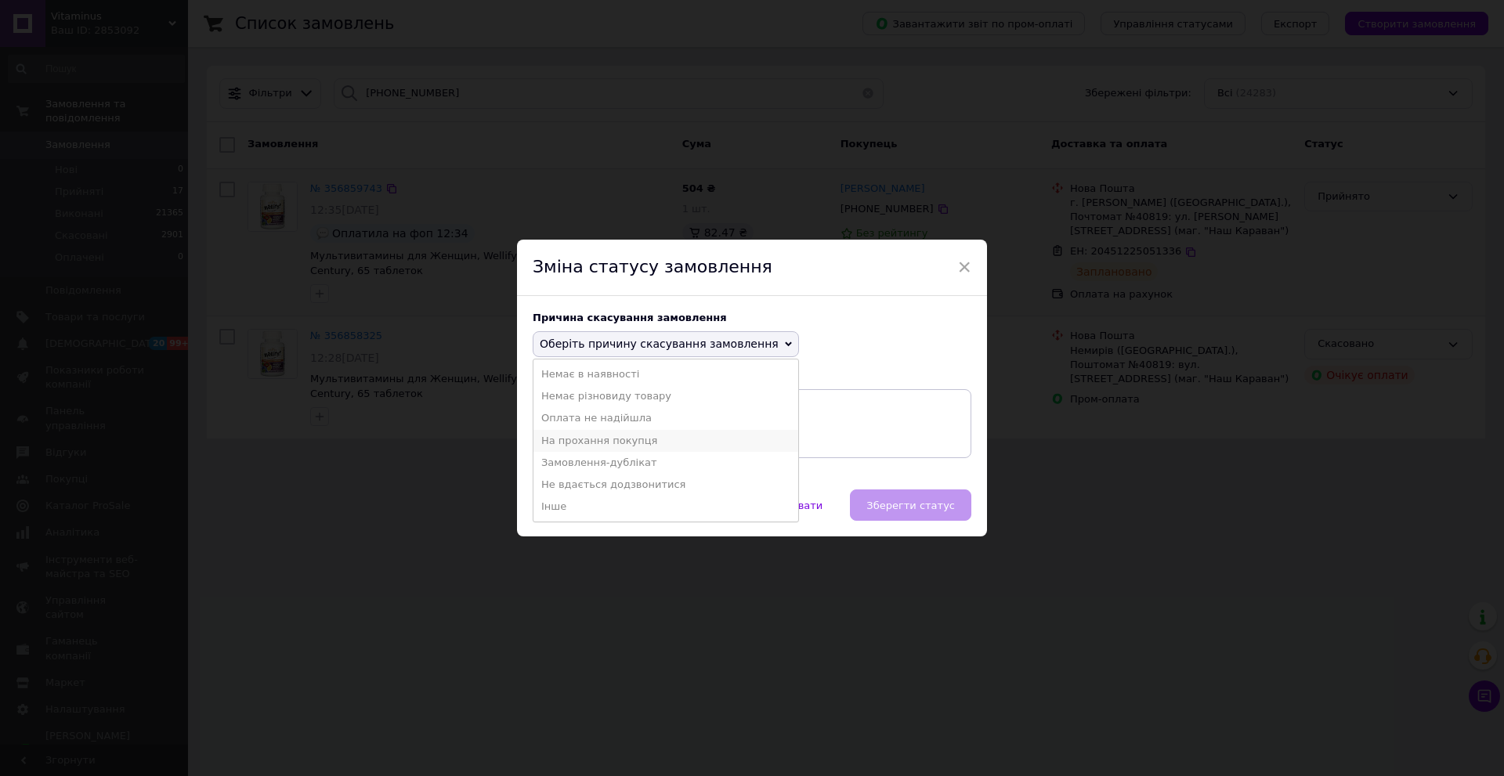
click at [554, 433] on li "На прохання покупця" at bounding box center [665, 441] width 265 height 22
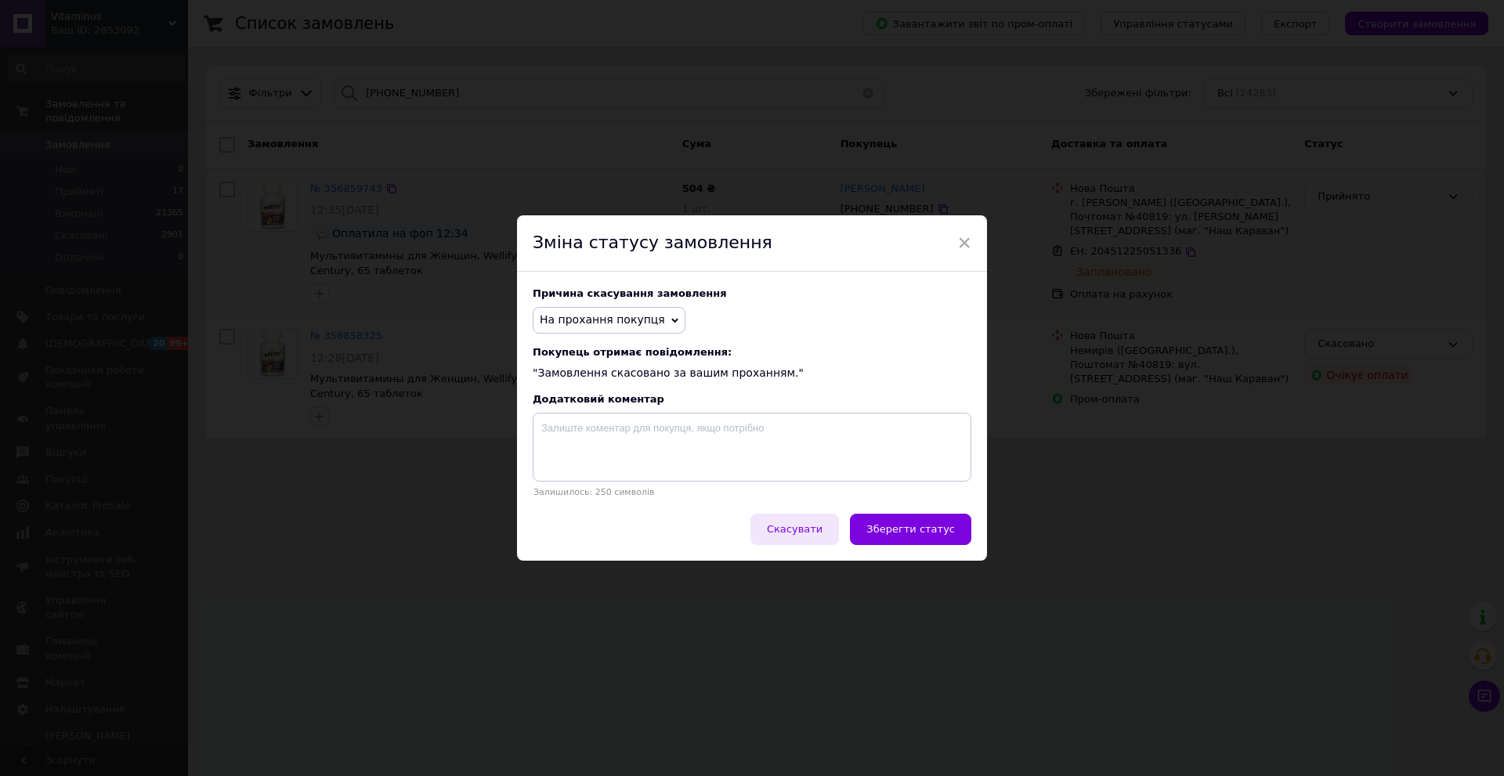
click at [822, 528] on span "Скасувати" at bounding box center [795, 529] width 56 height 12
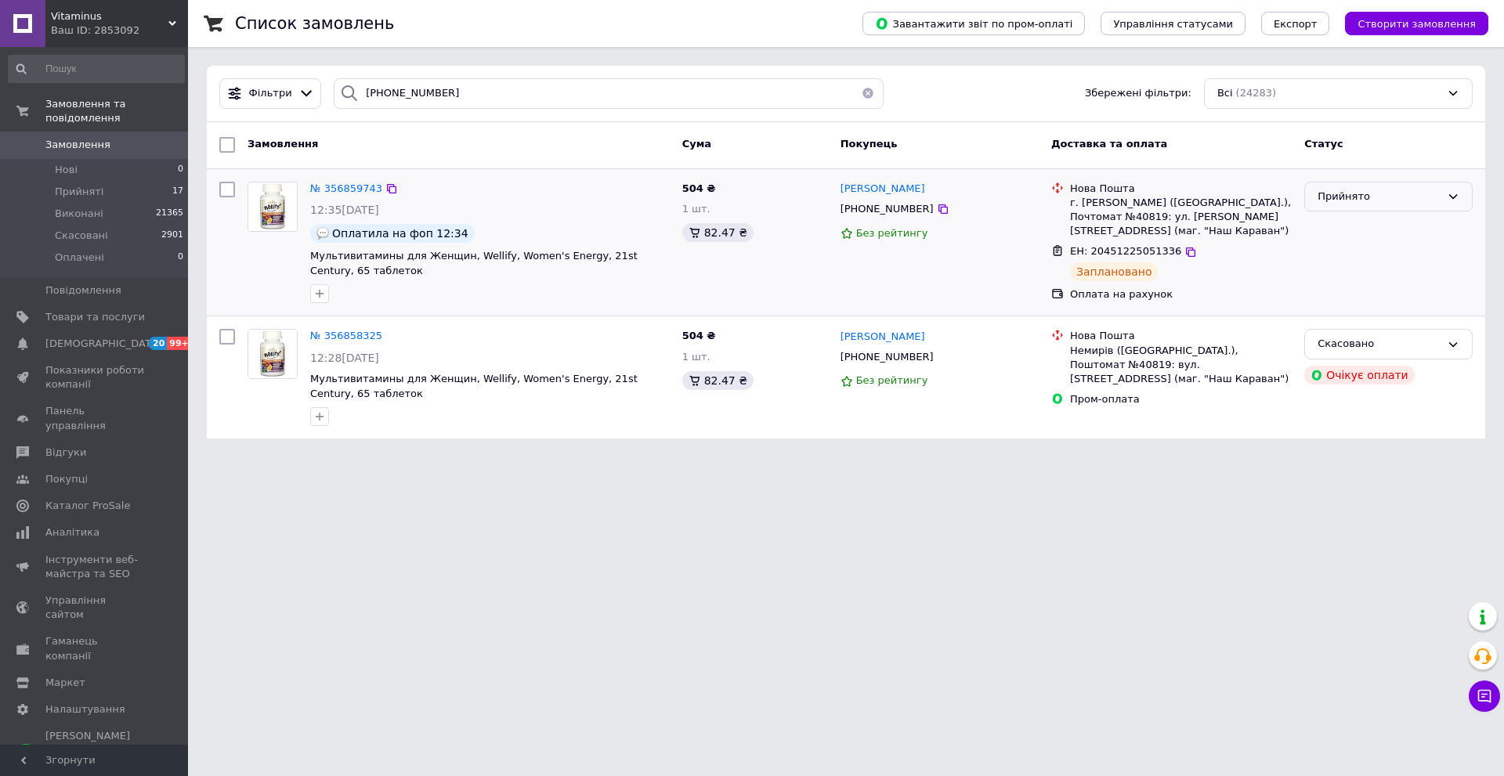
click at [1333, 197] on div "Прийнято" at bounding box center [1378, 197] width 123 height 16
click at [1331, 250] on li "Скасовано" at bounding box center [1388, 258] width 167 height 29
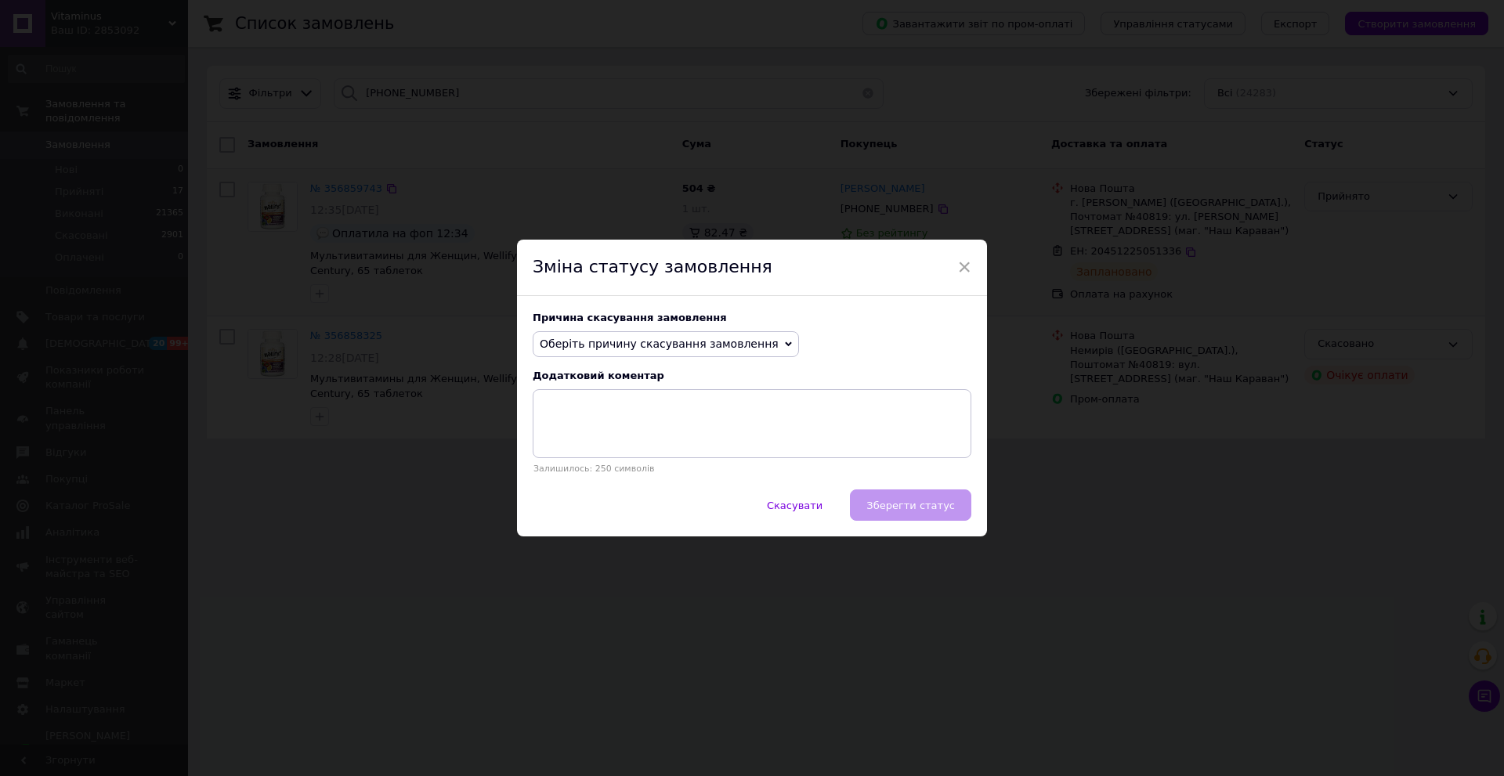
click at [646, 355] on span "Оберіть причину скасування замовлення" at bounding box center [666, 344] width 266 height 27
click at [590, 435] on li "На прохання покупця" at bounding box center [665, 441] width 265 height 22
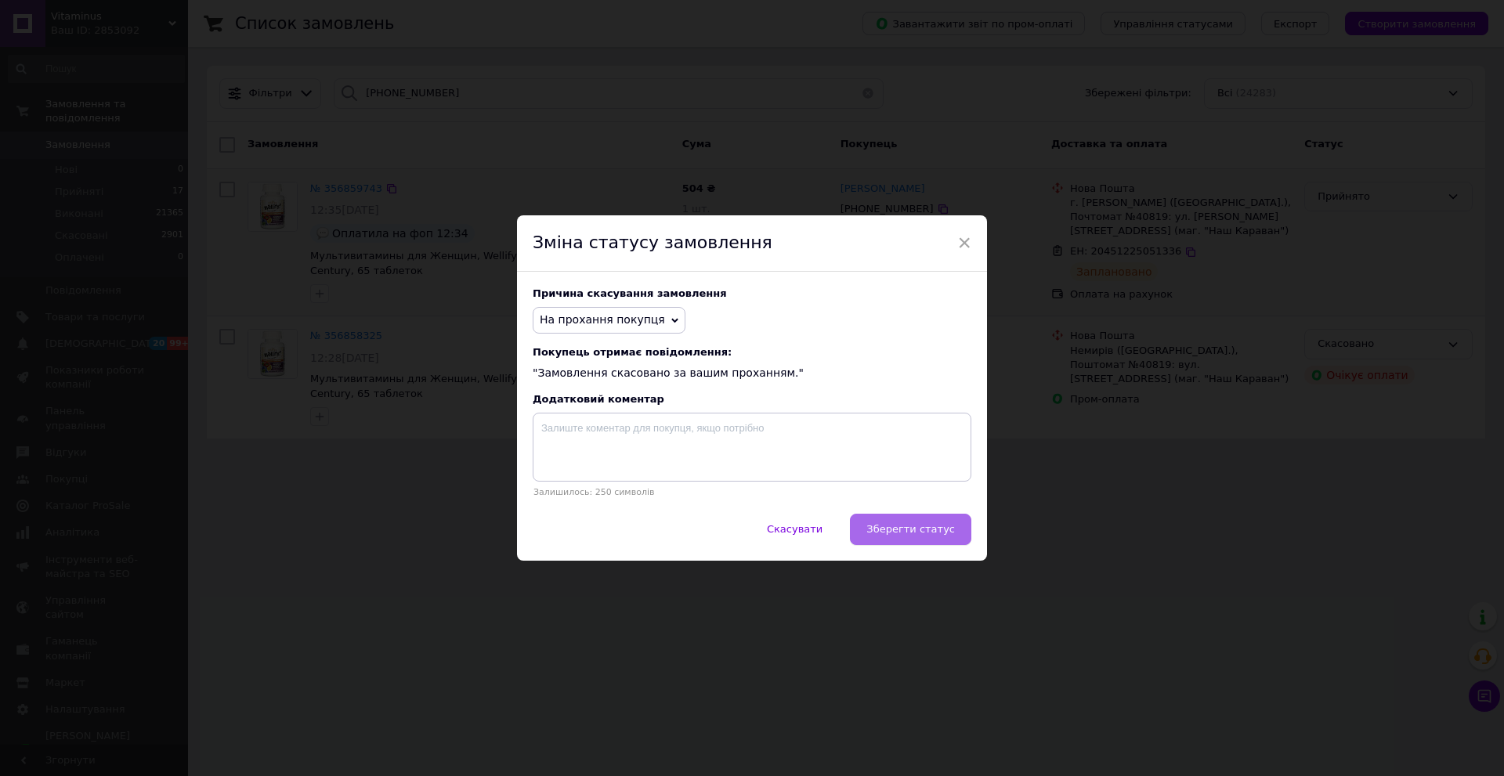
click at [927, 522] on button "Зберегти статус" at bounding box center [910, 529] width 121 height 31
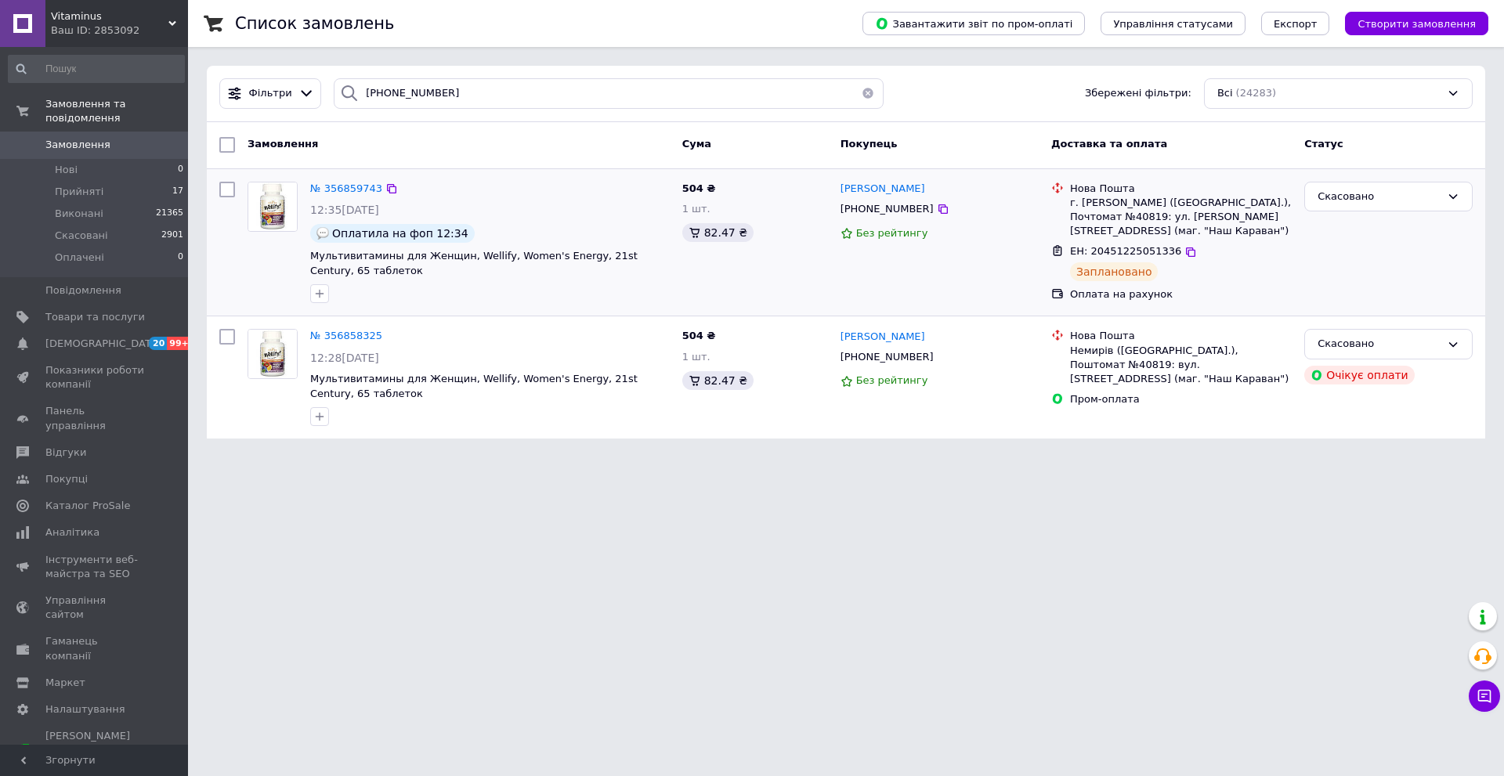
click at [149, 138] on span "0" at bounding box center [166, 145] width 43 height 14
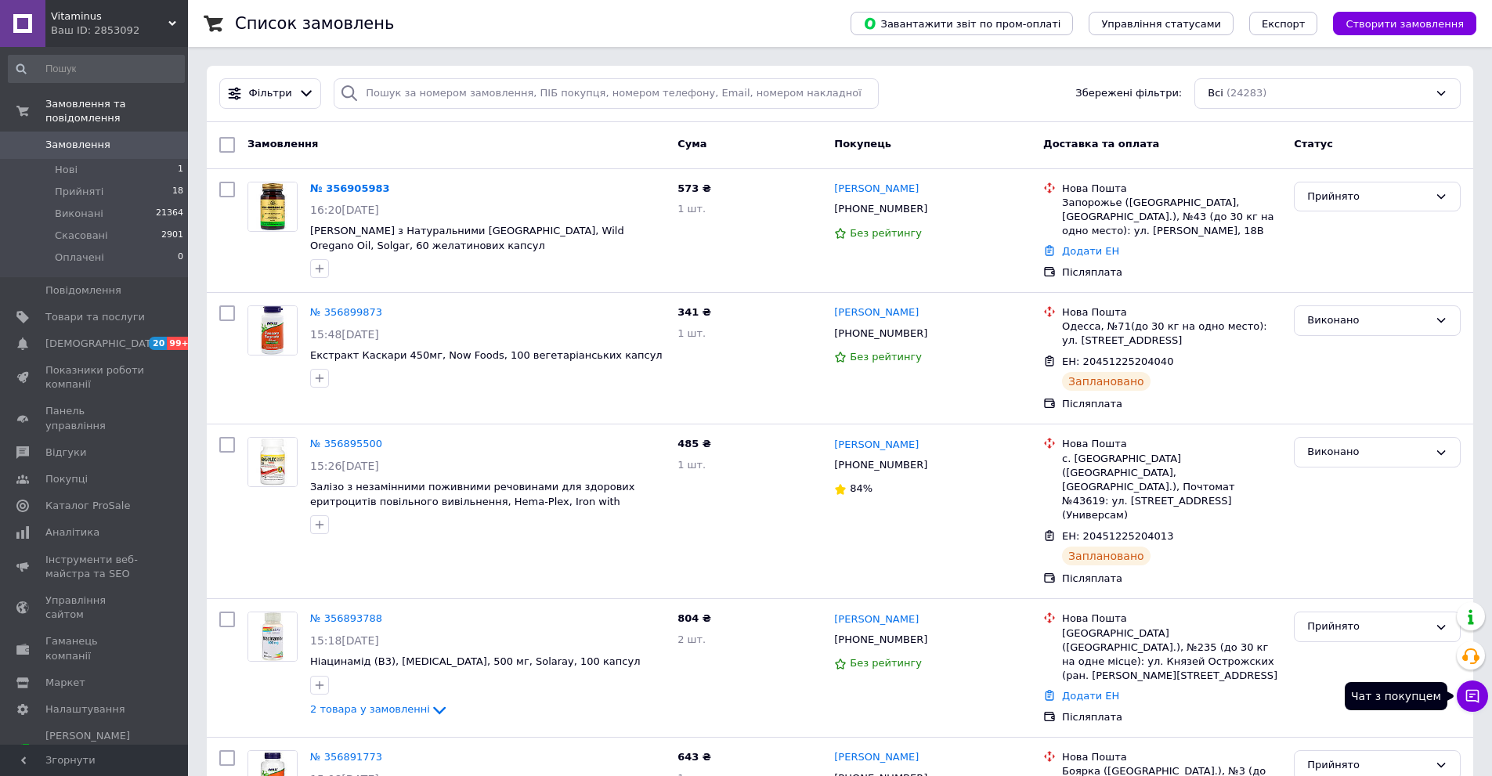
click at [1476, 696] on icon at bounding box center [1473, 696] width 16 height 16
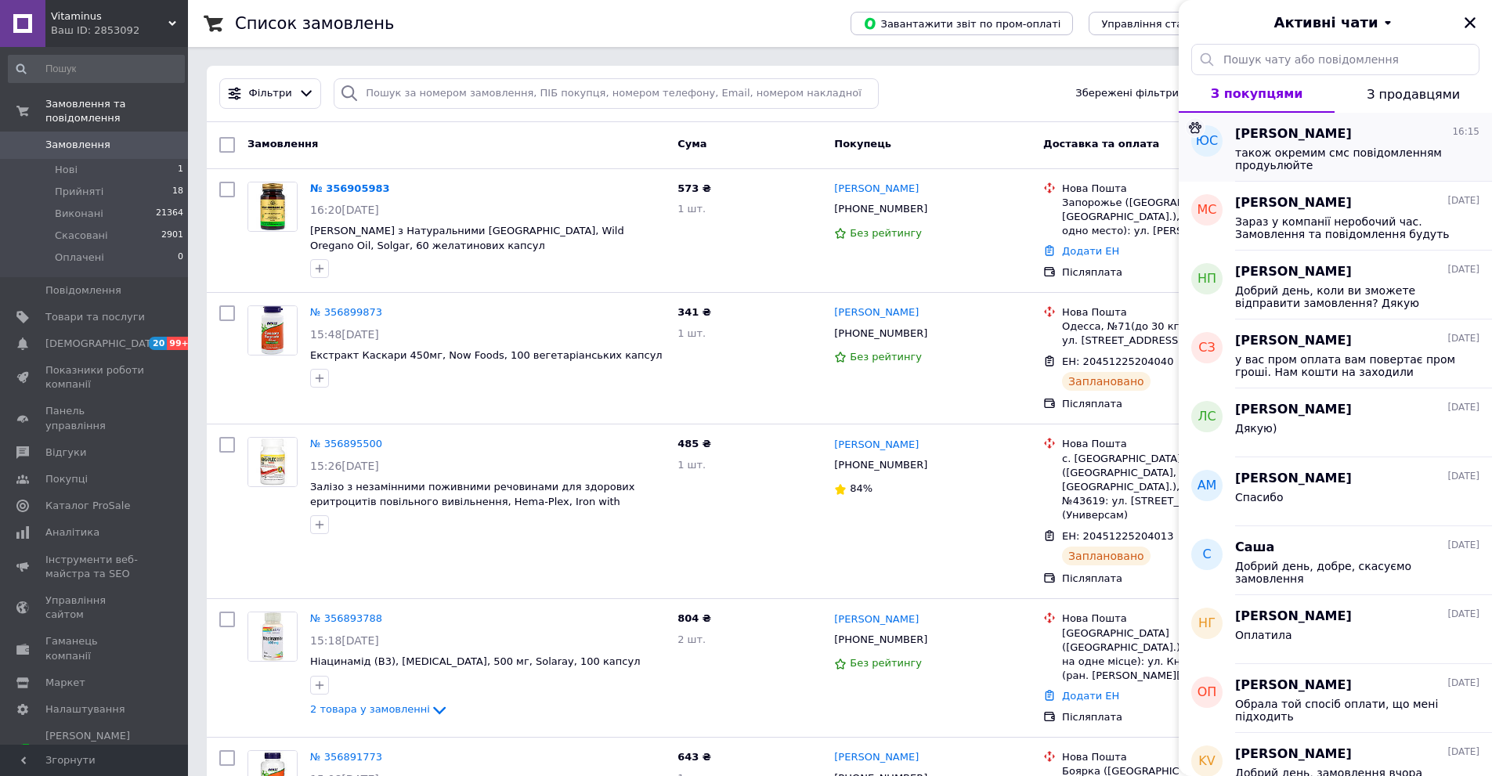
click at [1376, 155] on span "також окремим смс повідомленням продуьлюйте" at bounding box center [1346, 158] width 222 height 25
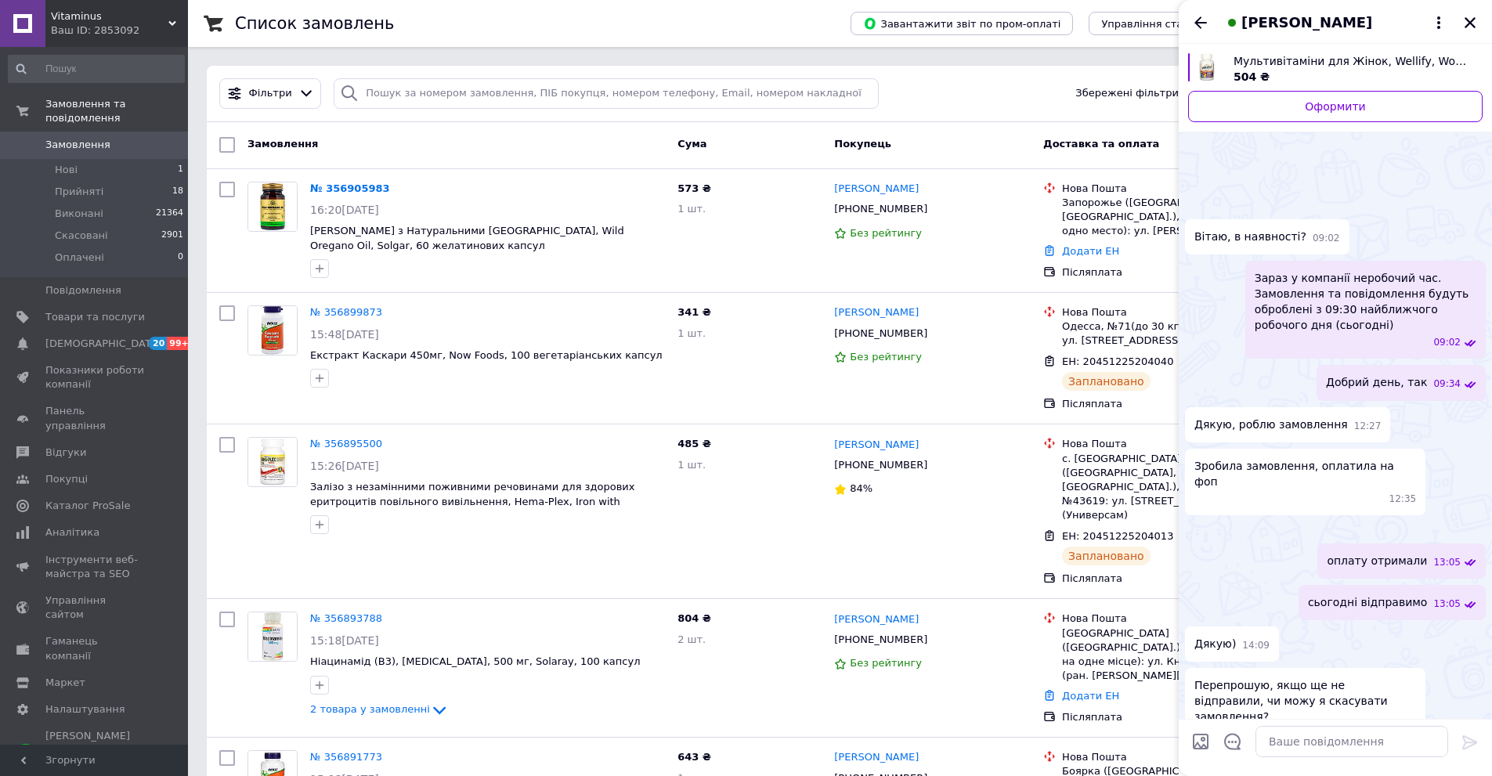
scroll to position [721, 0]
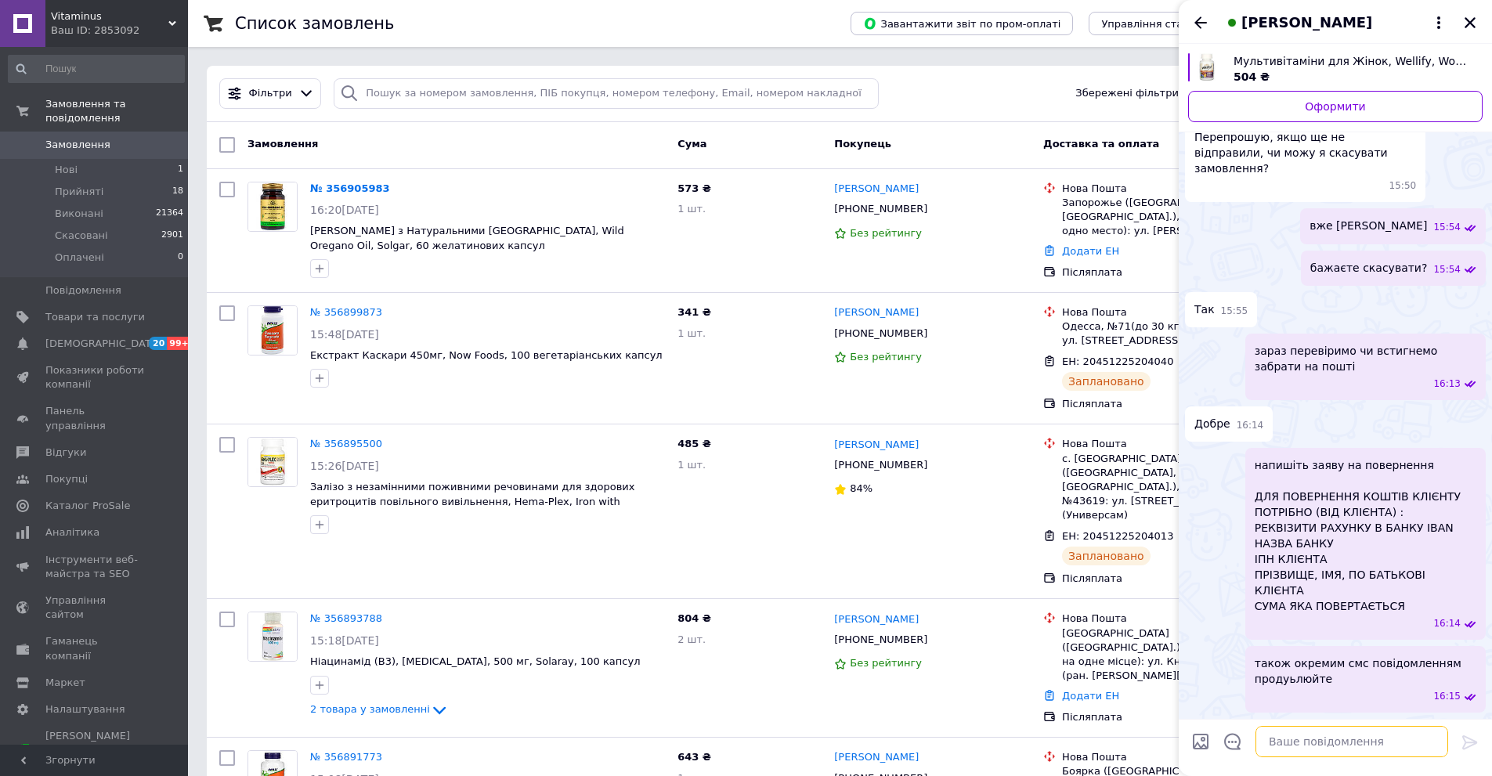
click at [1295, 738] on textarea at bounding box center [1351, 741] width 193 height 31
click at [102, 159] on li "Нові 1" at bounding box center [96, 170] width 193 height 22
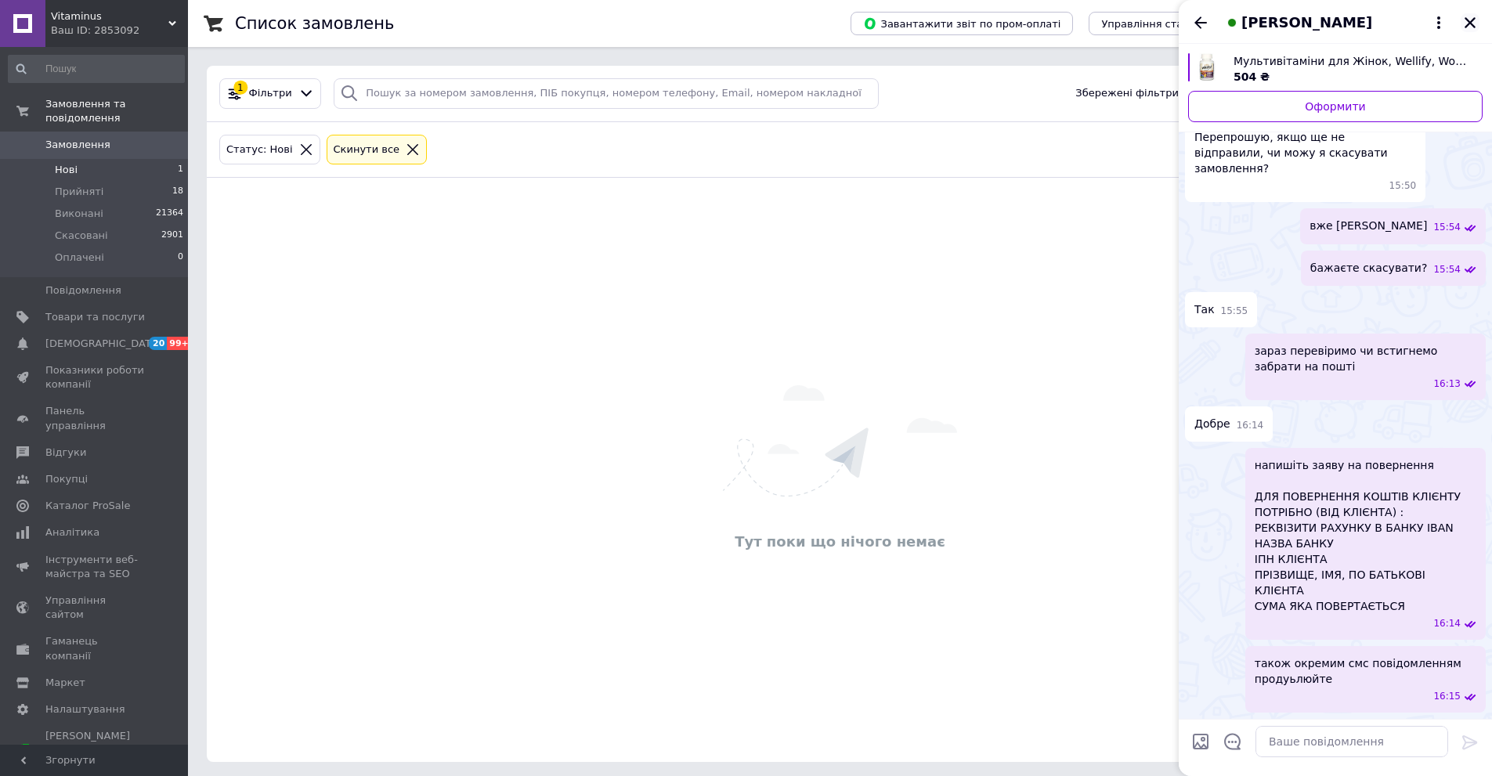
click at [1476, 20] on icon "Закрити" at bounding box center [1470, 23] width 14 height 14
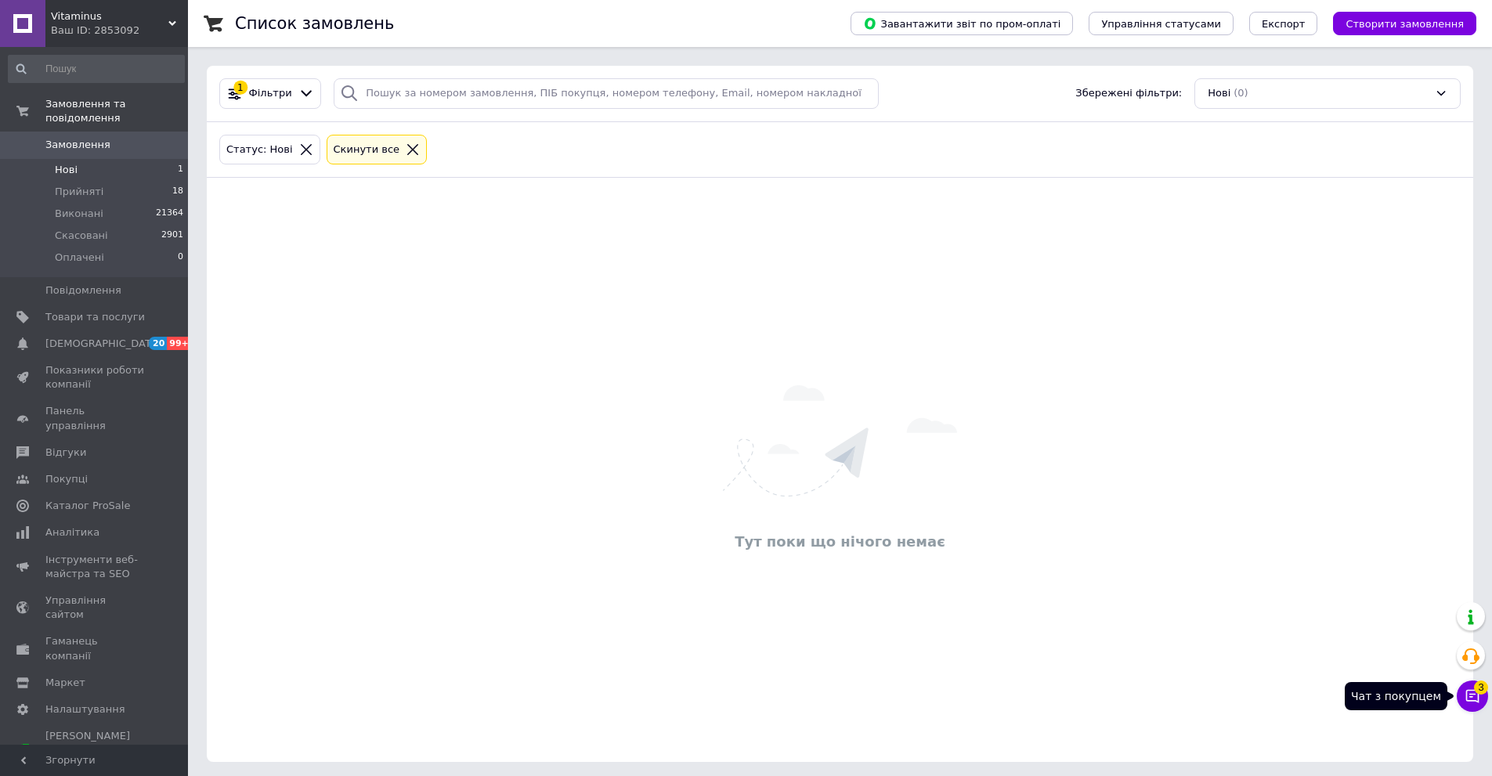
click at [1476, 685] on span "3" at bounding box center [1481, 688] width 14 height 14
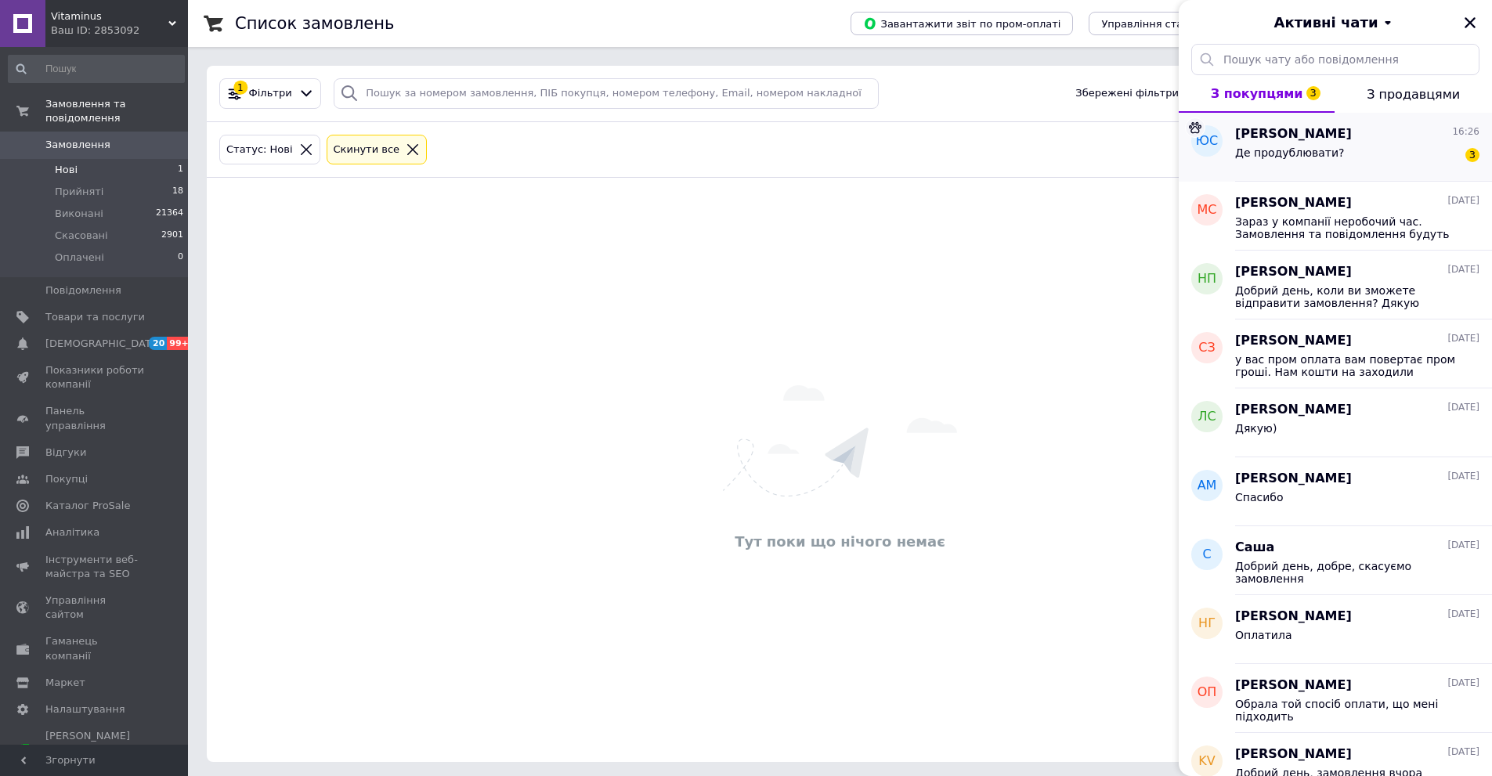
click at [1339, 146] on div "Де продублювати? 3" at bounding box center [1357, 155] width 244 height 25
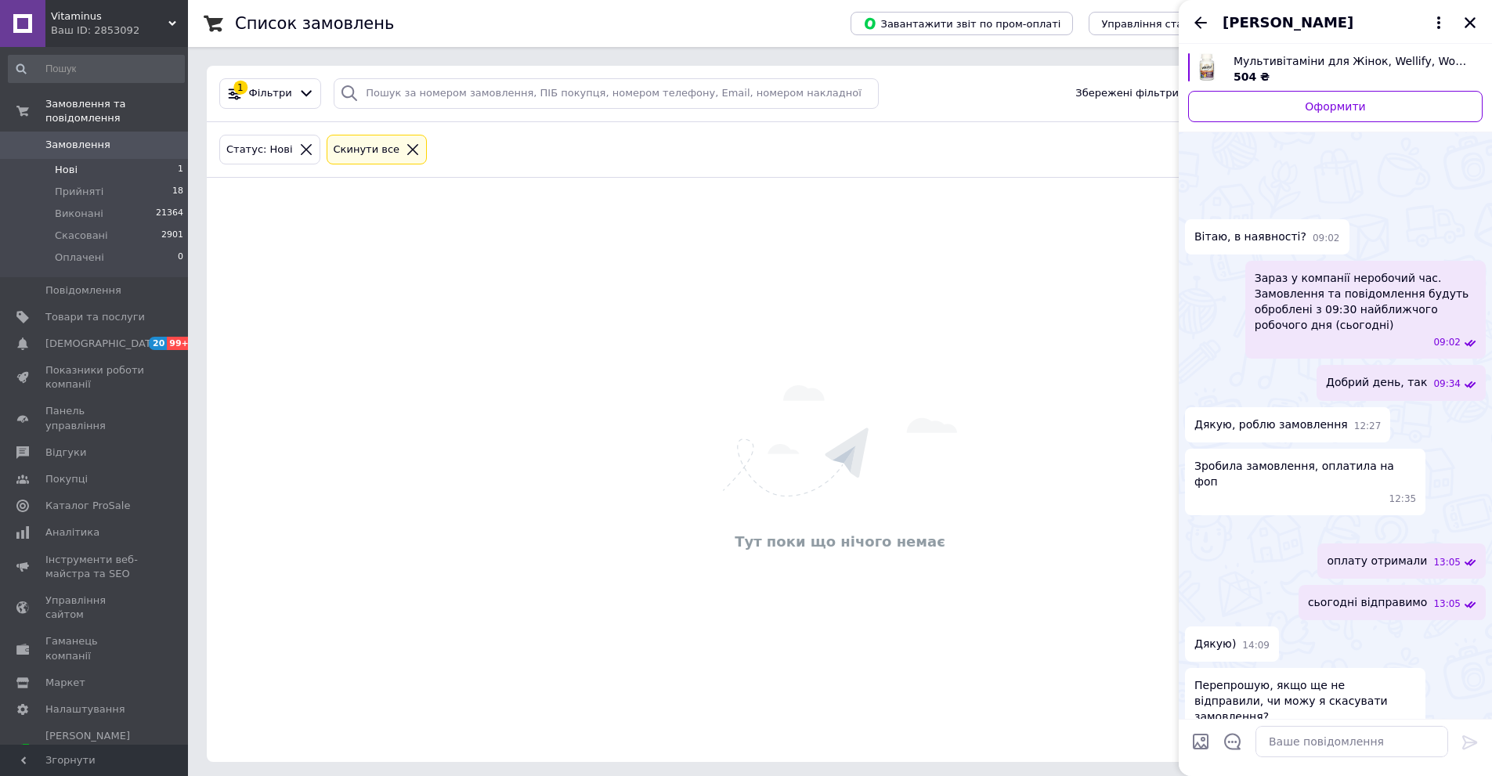
scroll to position [1015, 0]
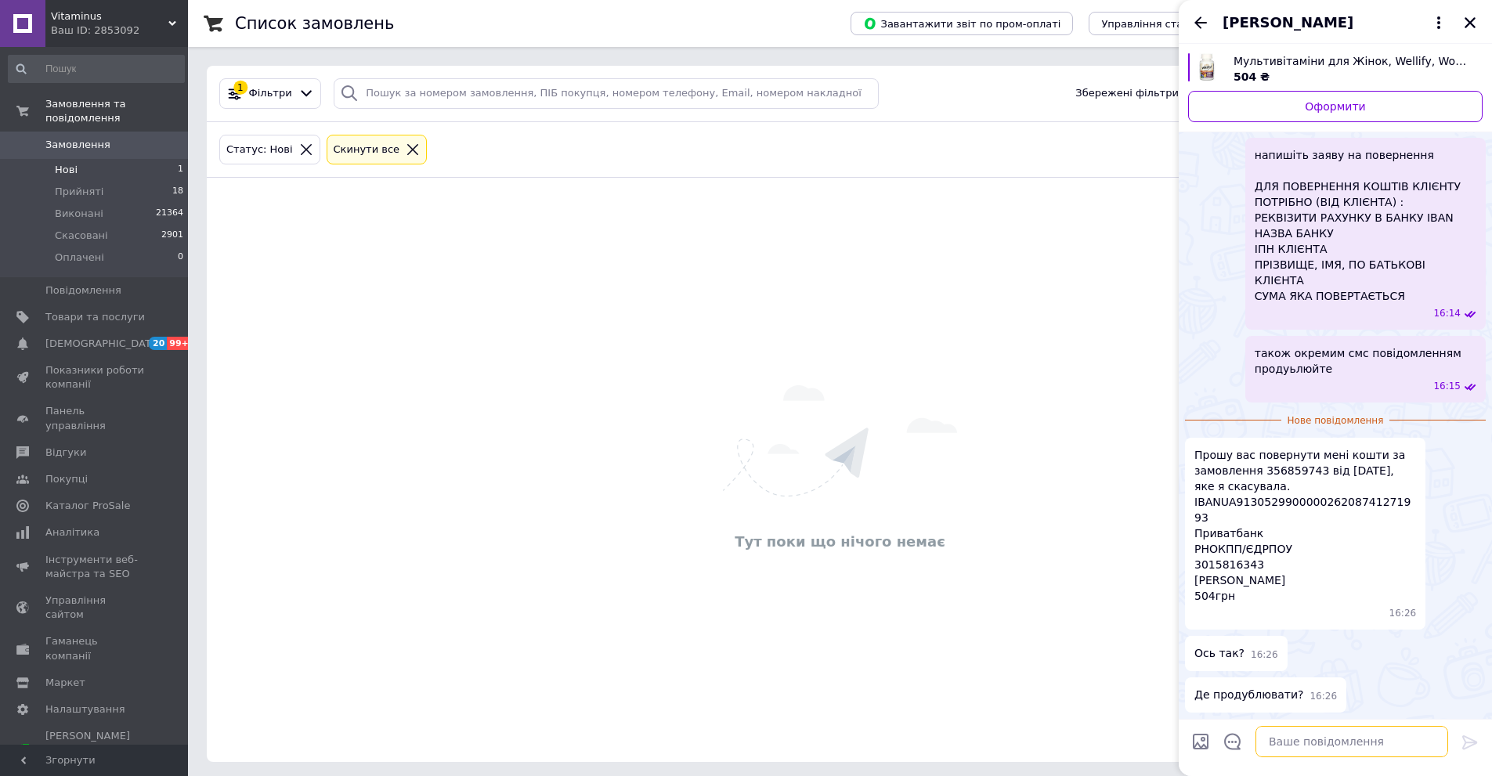
click at [1327, 737] on textarea at bounding box center [1351, 741] width 193 height 31
type textarea "ви вже продублювала це в повідомленні"
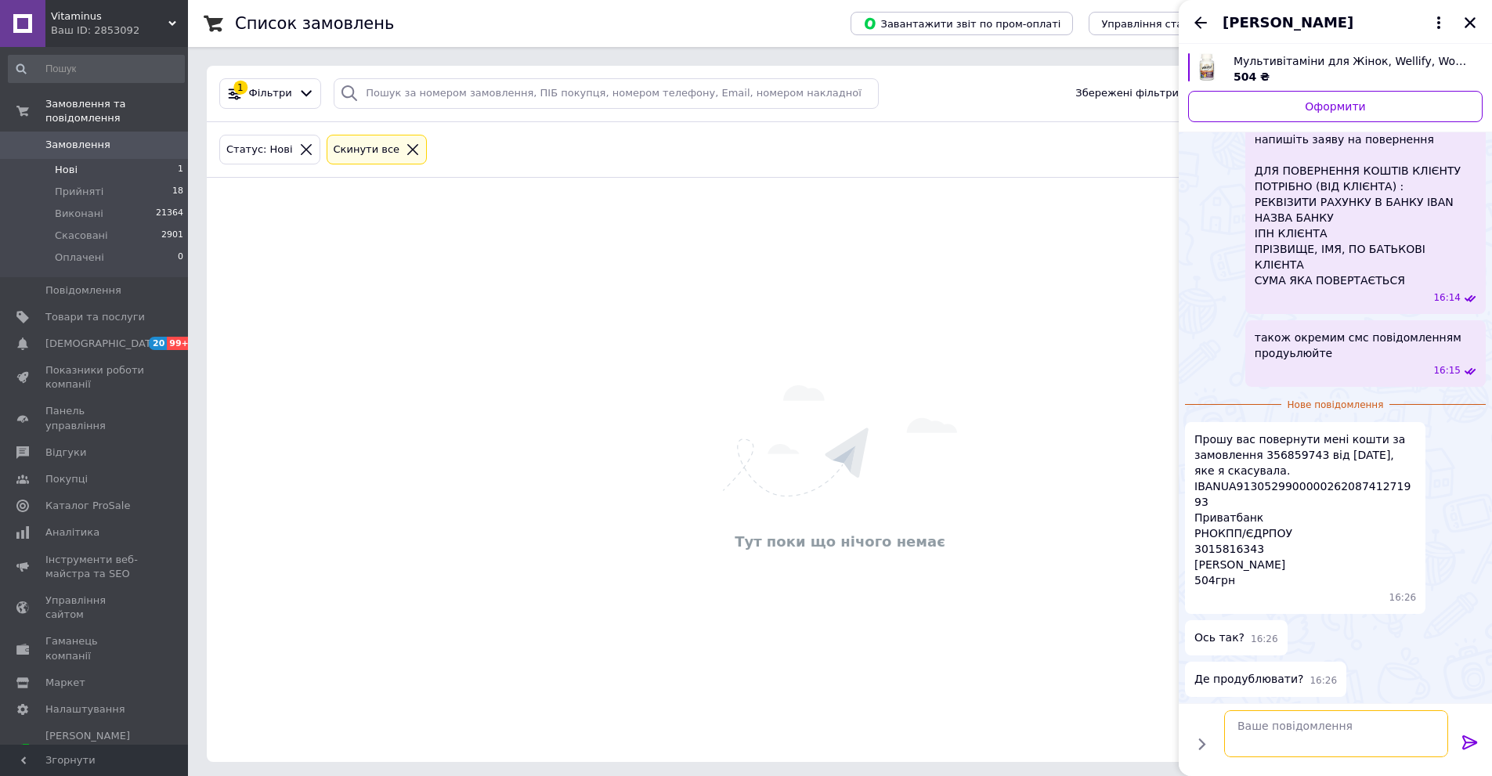
scroll to position [1004, 0]
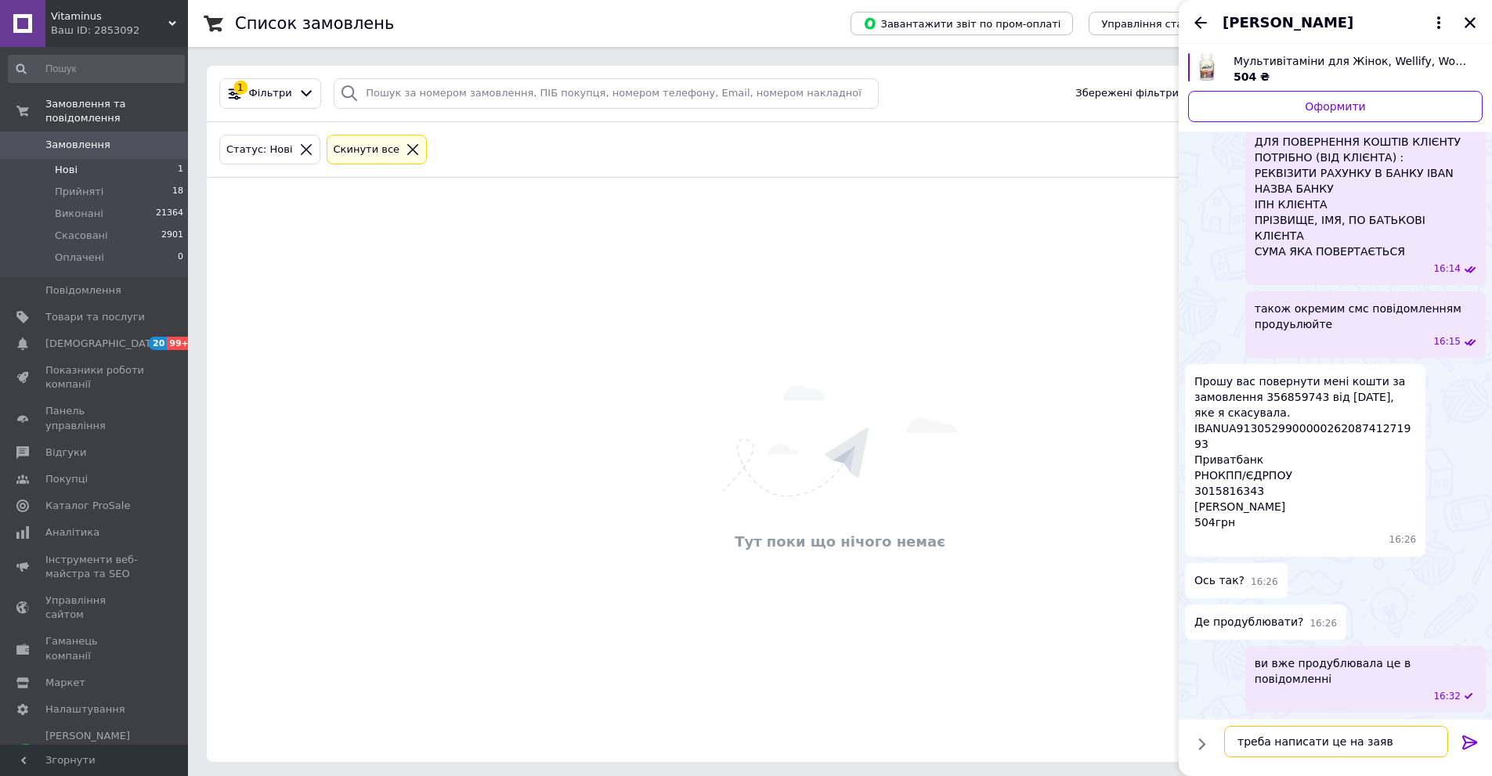
type textarea "треба написати це на заяві"
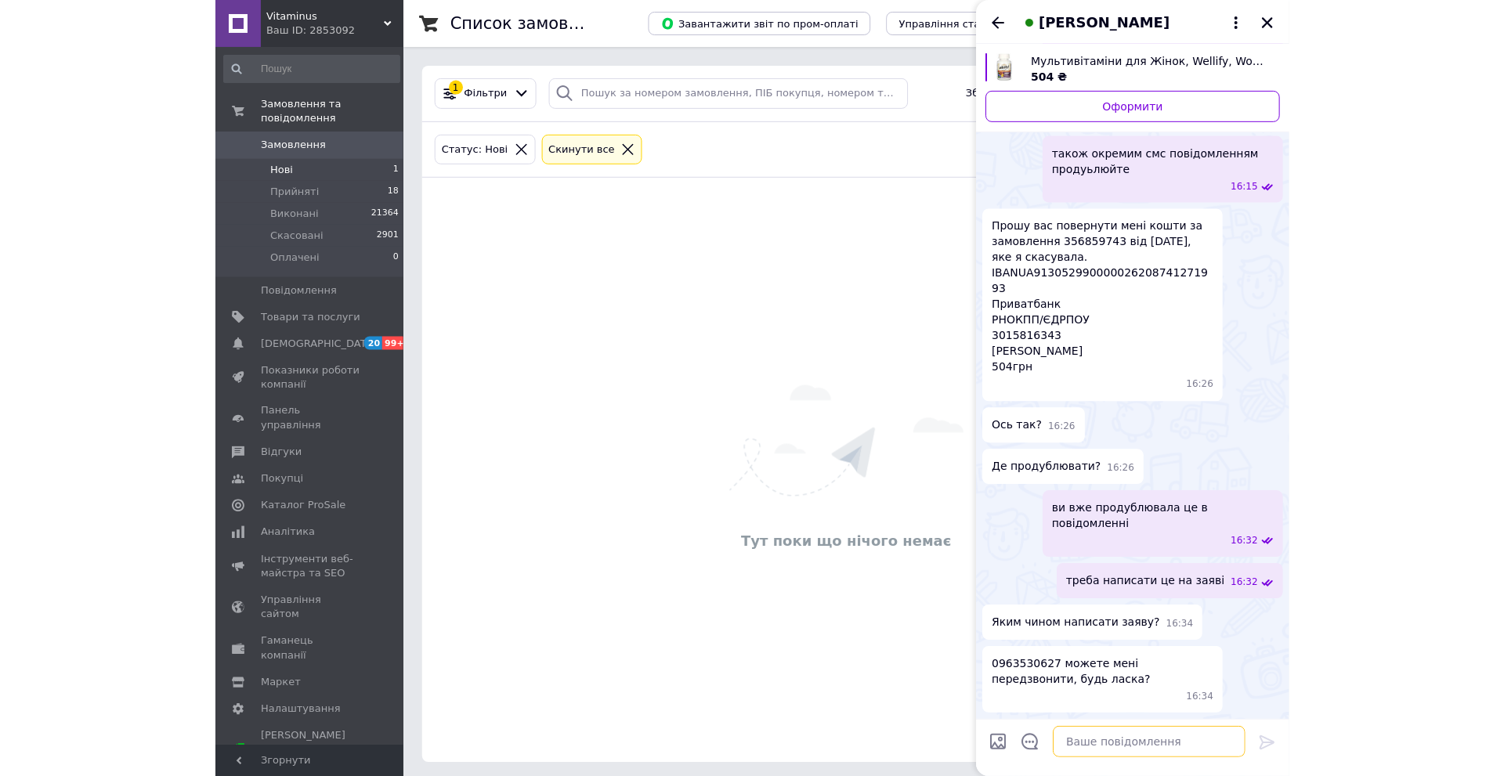
scroll to position [1159, 0]
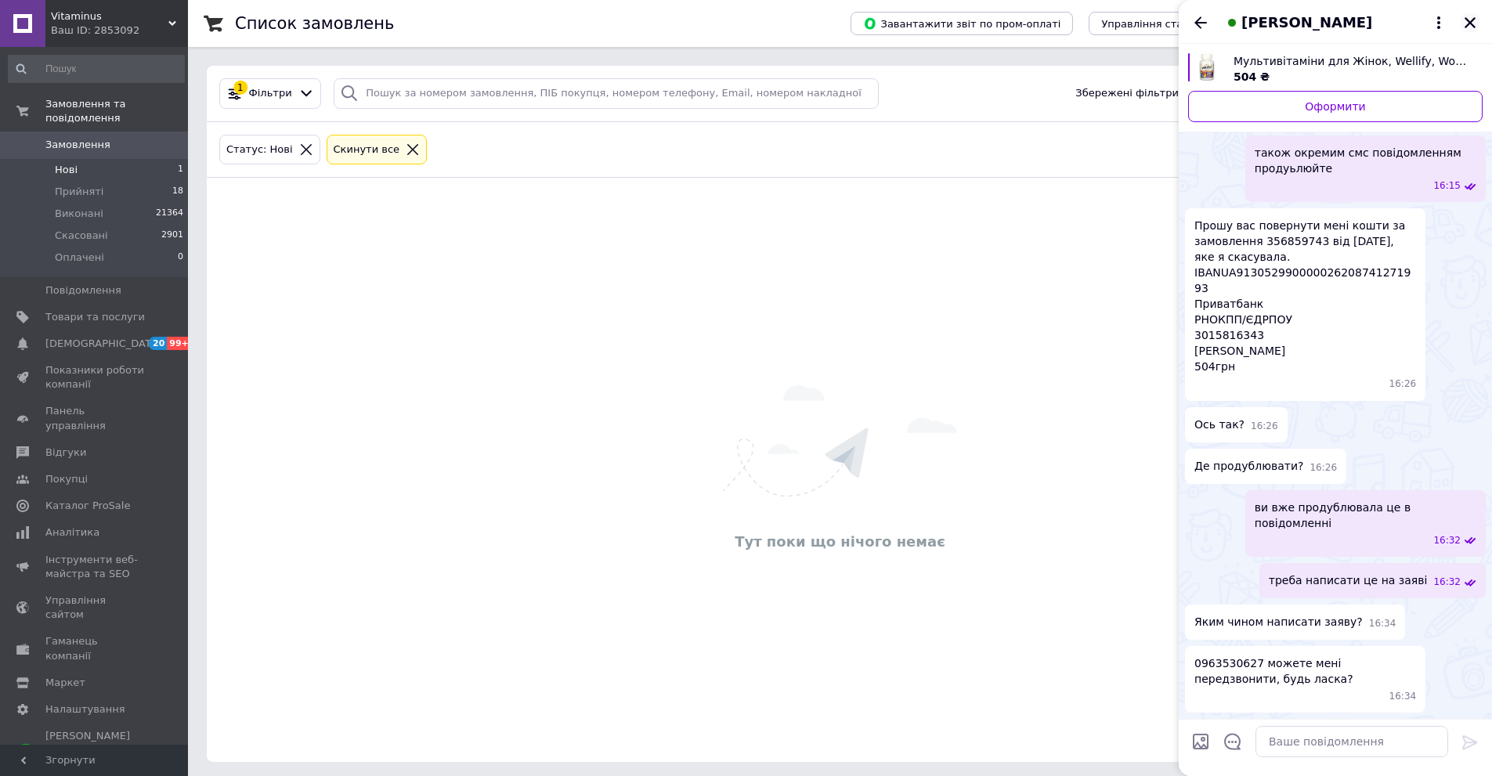
click at [1468, 22] on icon "Закрити" at bounding box center [1470, 23] width 14 height 14
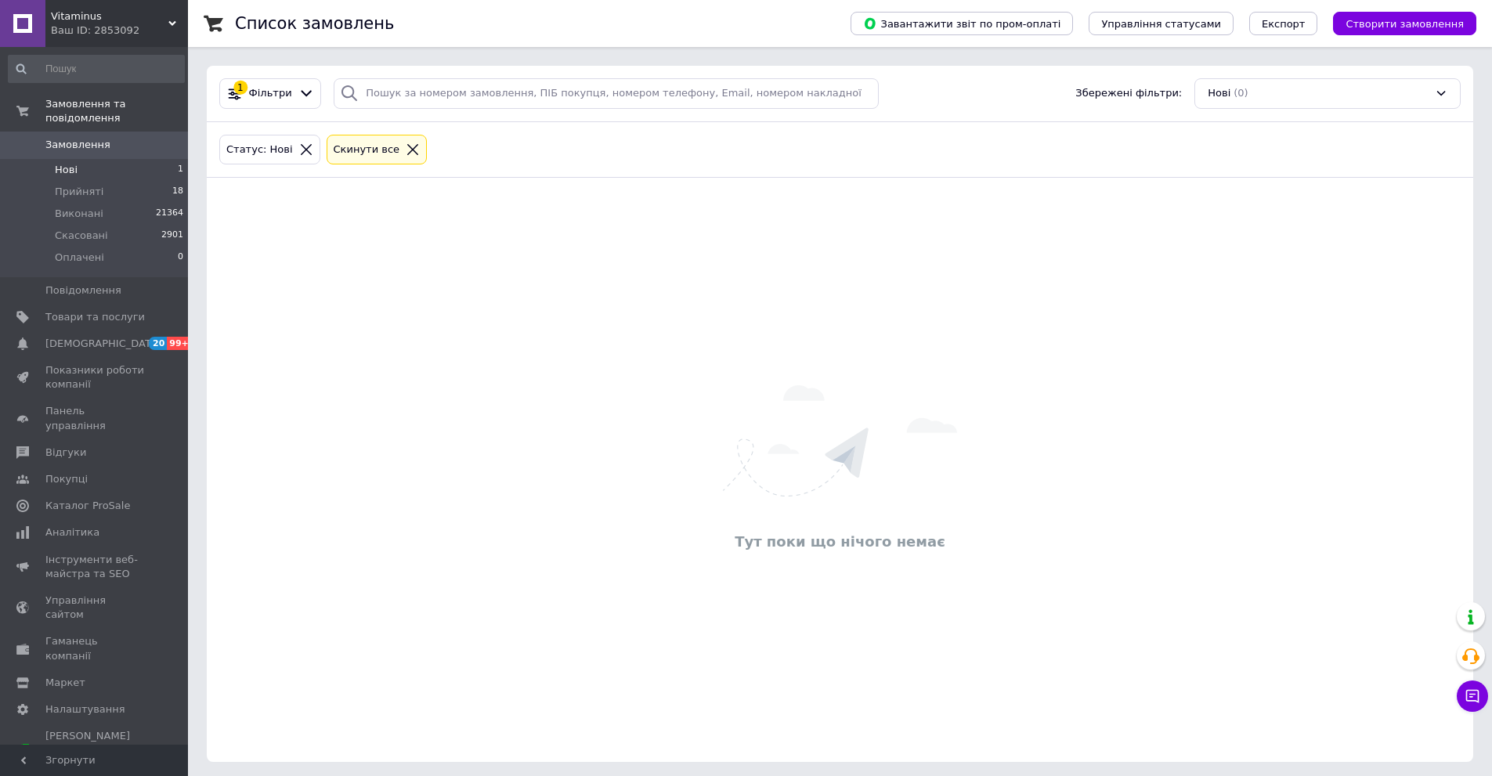
click at [57, 138] on span "Замовлення" at bounding box center [77, 145] width 65 height 14
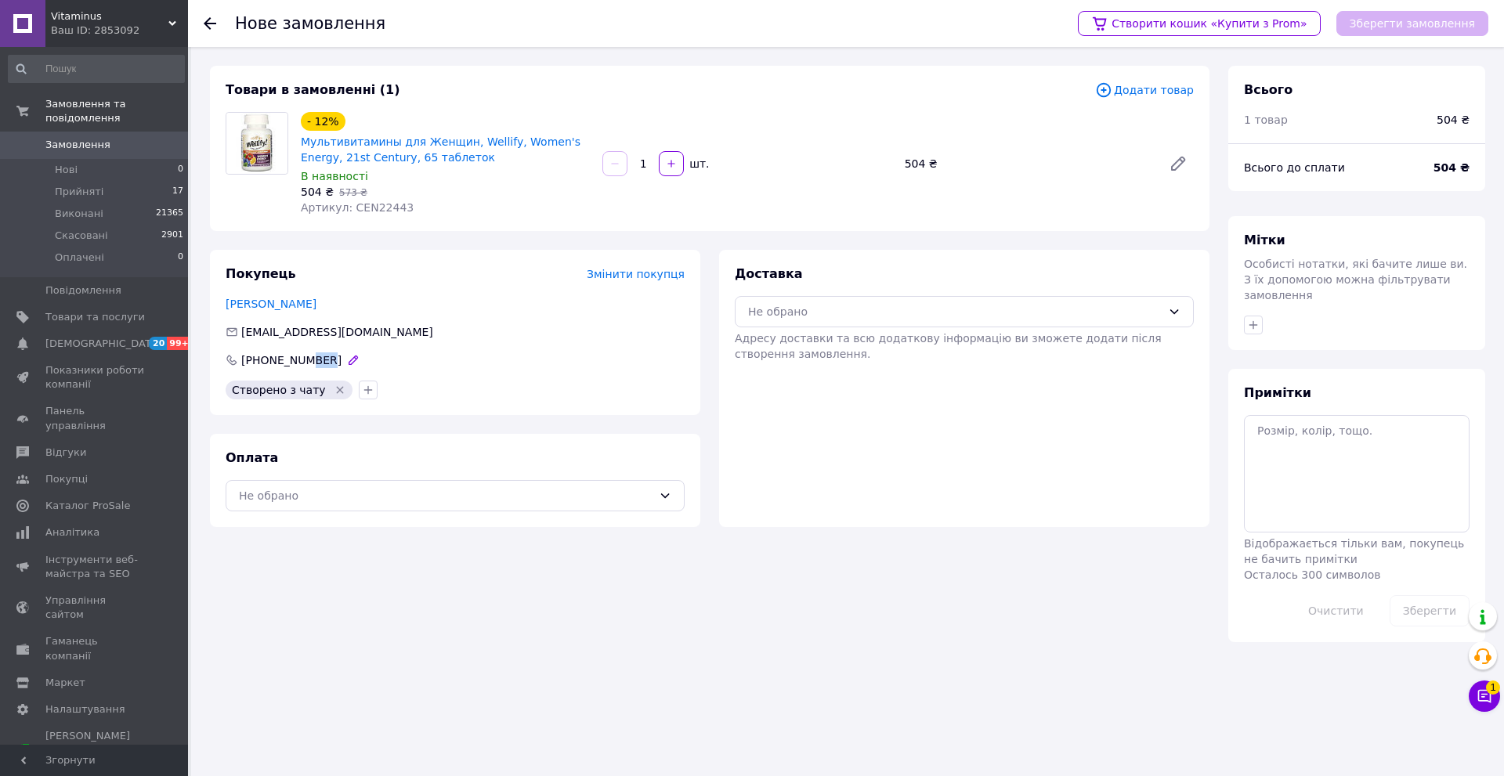
drag, startPoint x: 299, startPoint y: 361, endPoint x: 320, endPoint y: 367, distance: 21.3
click at [320, 367] on div "[PHONE_NUMBER]" at bounding box center [291, 360] width 103 height 16
drag, startPoint x: 295, startPoint y: 356, endPoint x: 316, endPoint y: 364, distance: 21.8
click at [316, 364] on span "[PHONE_NUMBER]" at bounding box center [291, 360] width 100 height 13
copy span "062"
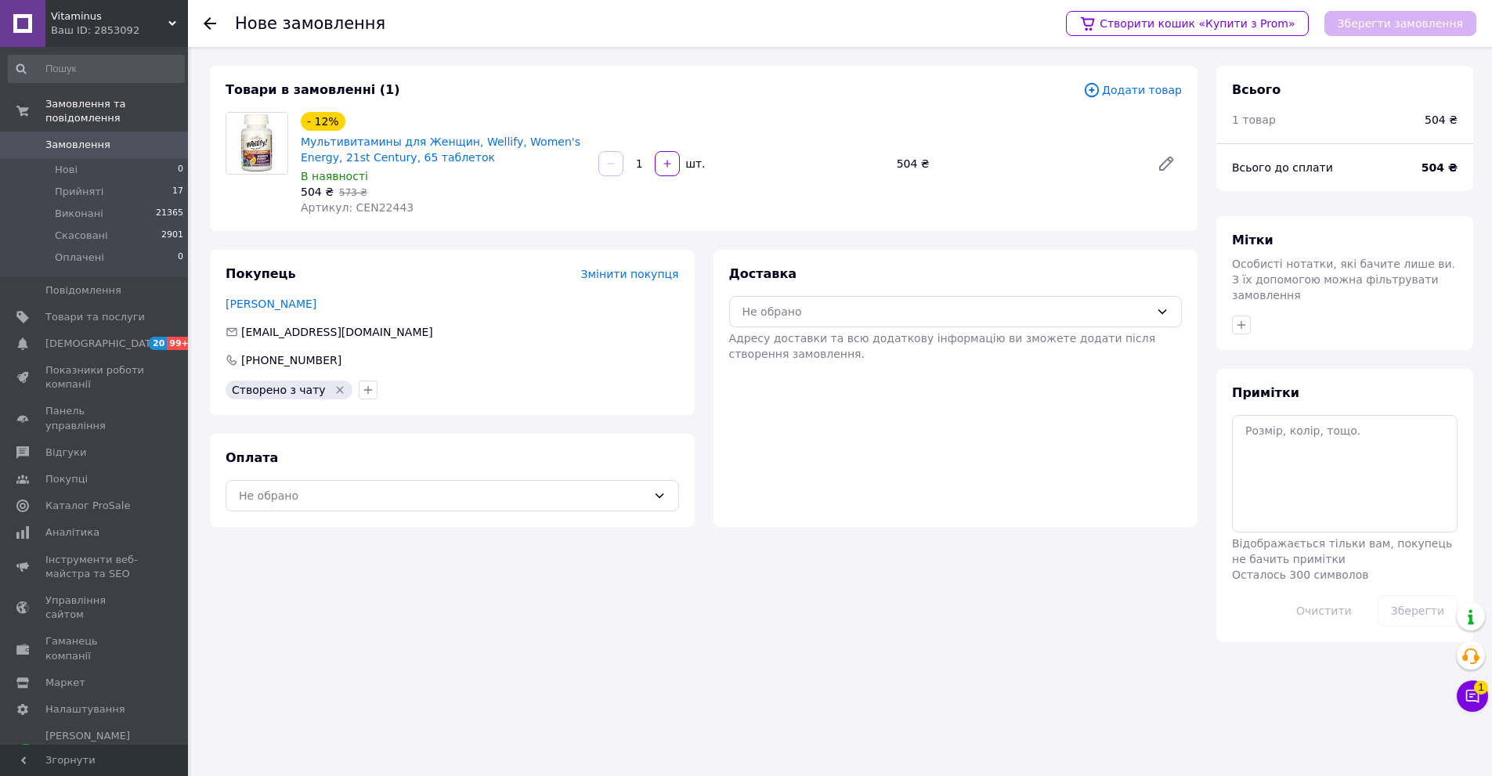
click at [308, 372] on div "Покупець Змінити покупця [PERSON_NAME] [EMAIL_ADDRESS][DOMAIN_NAME] [PHONE_NUMB…" at bounding box center [452, 332] width 485 height 165
drag, startPoint x: 297, startPoint y: 361, endPoint x: 322, endPoint y: 367, distance: 25.7
click at [322, 367] on div "[PHONE_NUMBER]" at bounding box center [293, 360] width 139 height 16
copy div "0627"
click at [449, 600] on div "Товари в замовленні (1) Додати товар - 12% Мультивитамины для Женщин, Wellify, …" at bounding box center [709, 354] width 1018 height 576
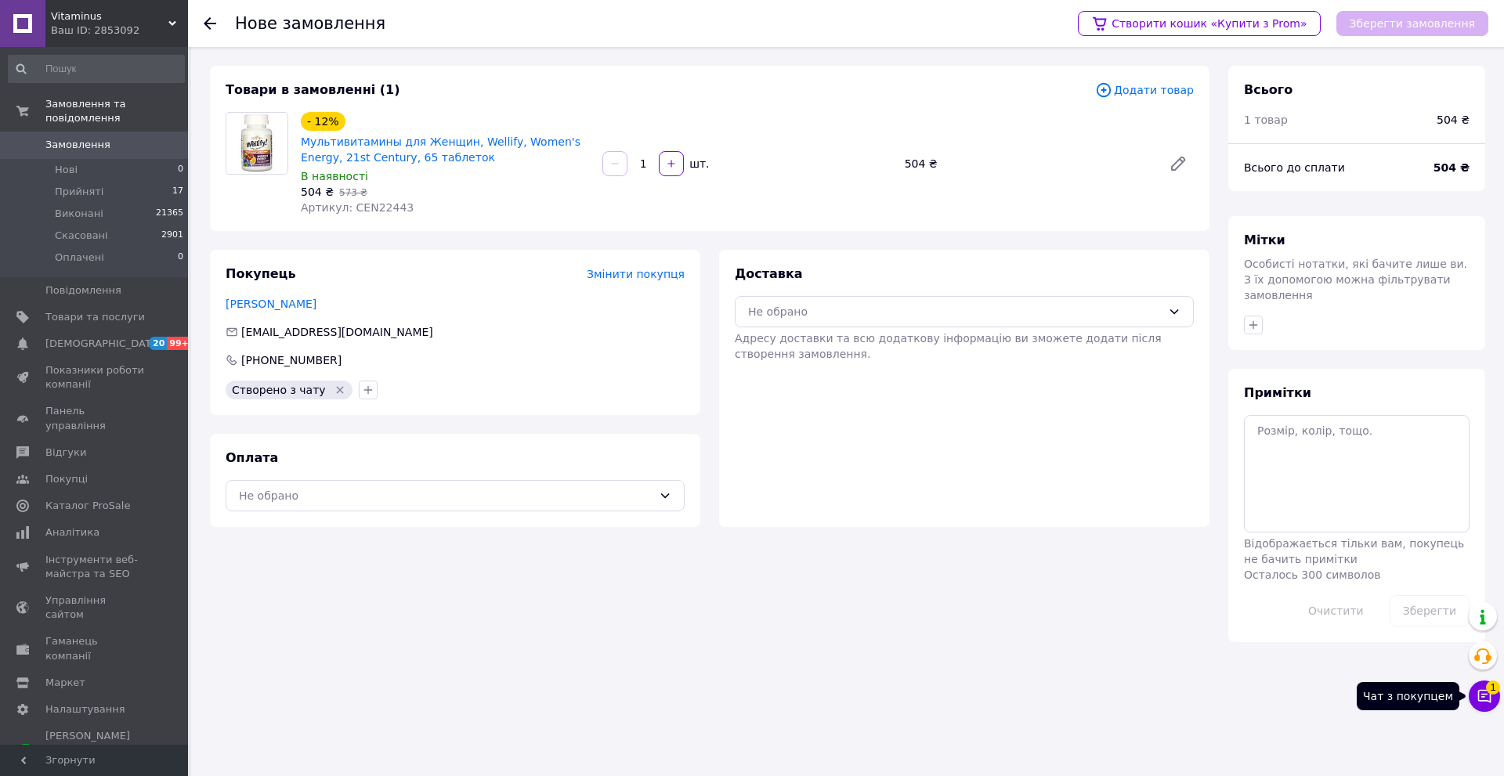
click at [1487, 697] on icon at bounding box center [1484, 696] width 16 height 16
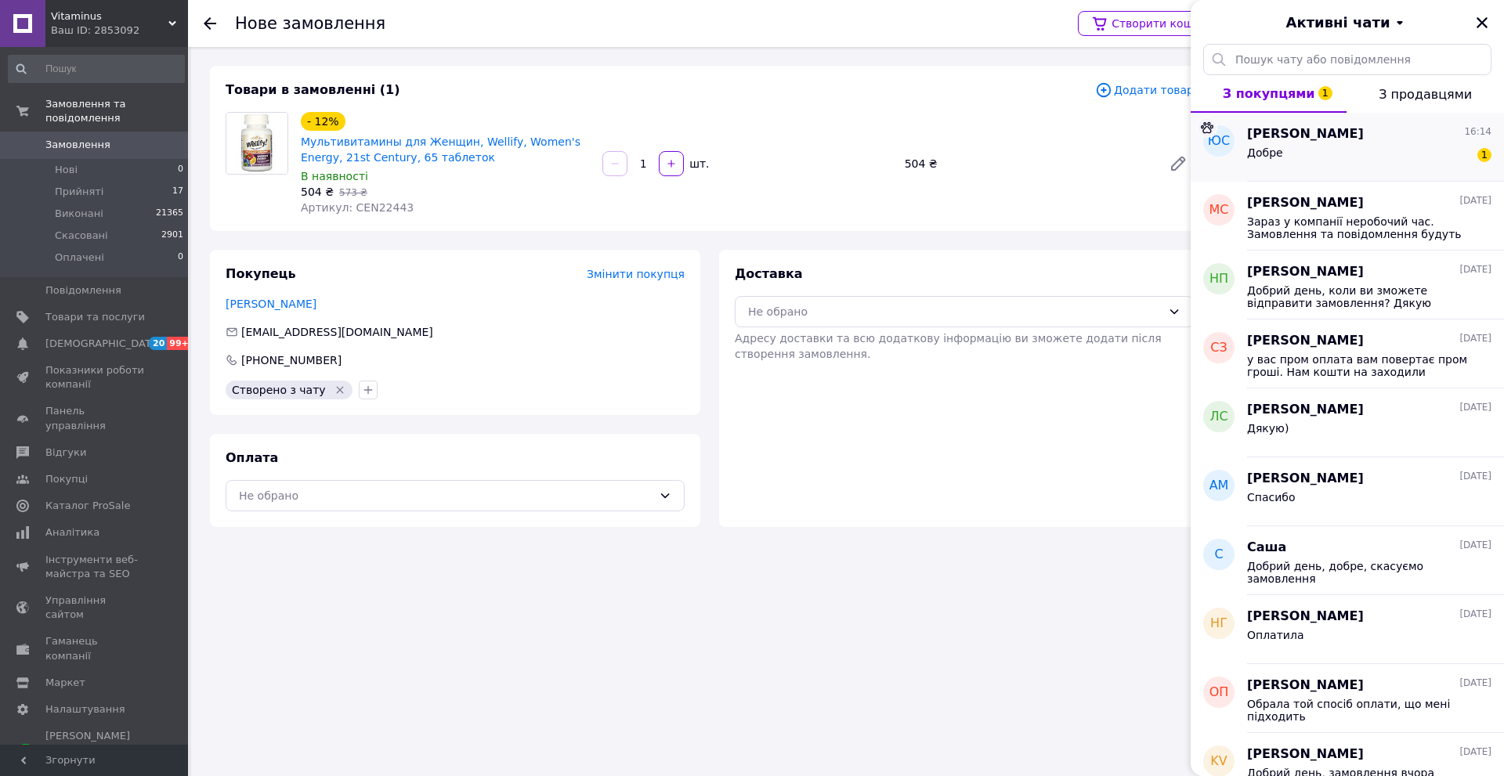
click at [1338, 132] on span "[PERSON_NAME]" at bounding box center [1305, 134] width 117 height 18
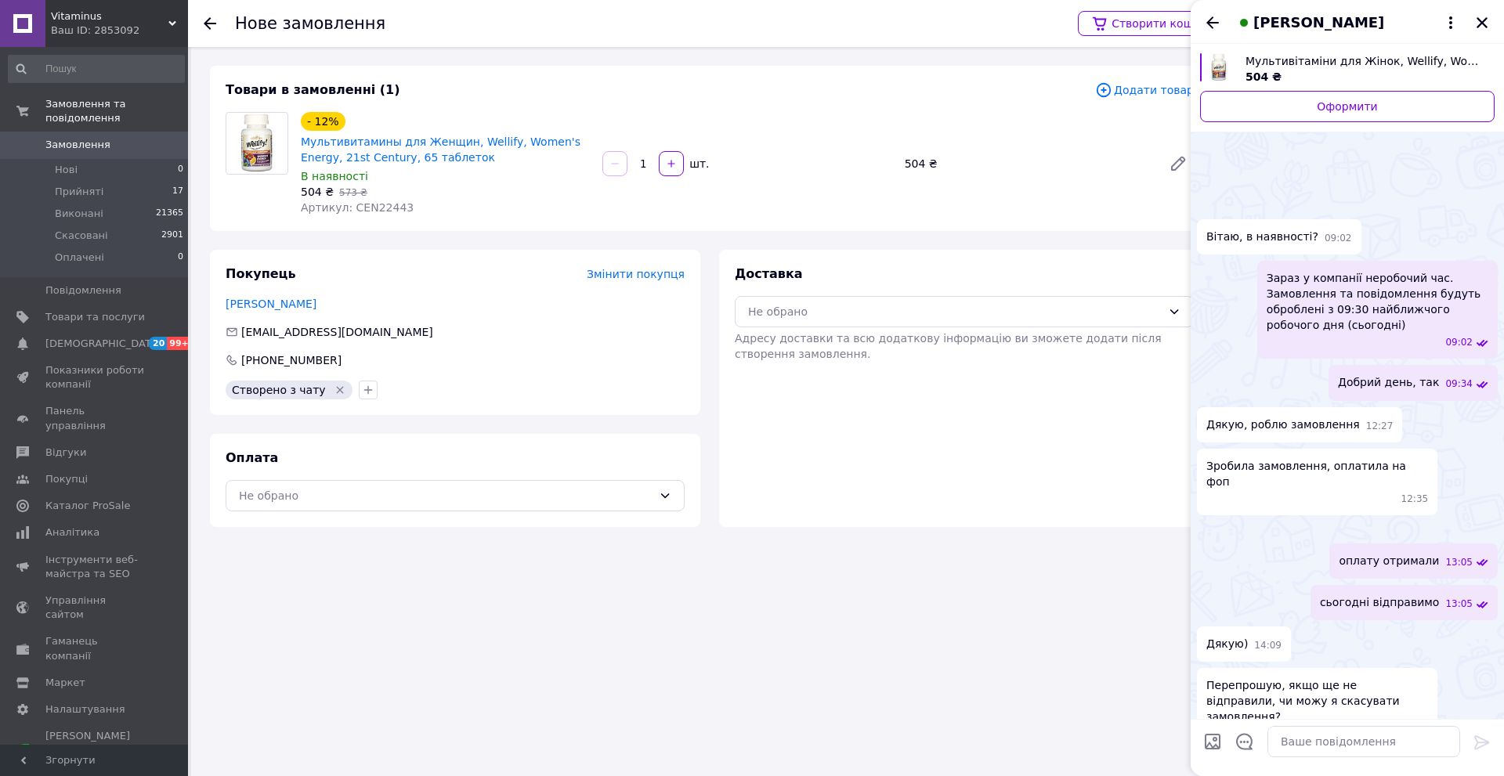
scroll to position [493, 0]
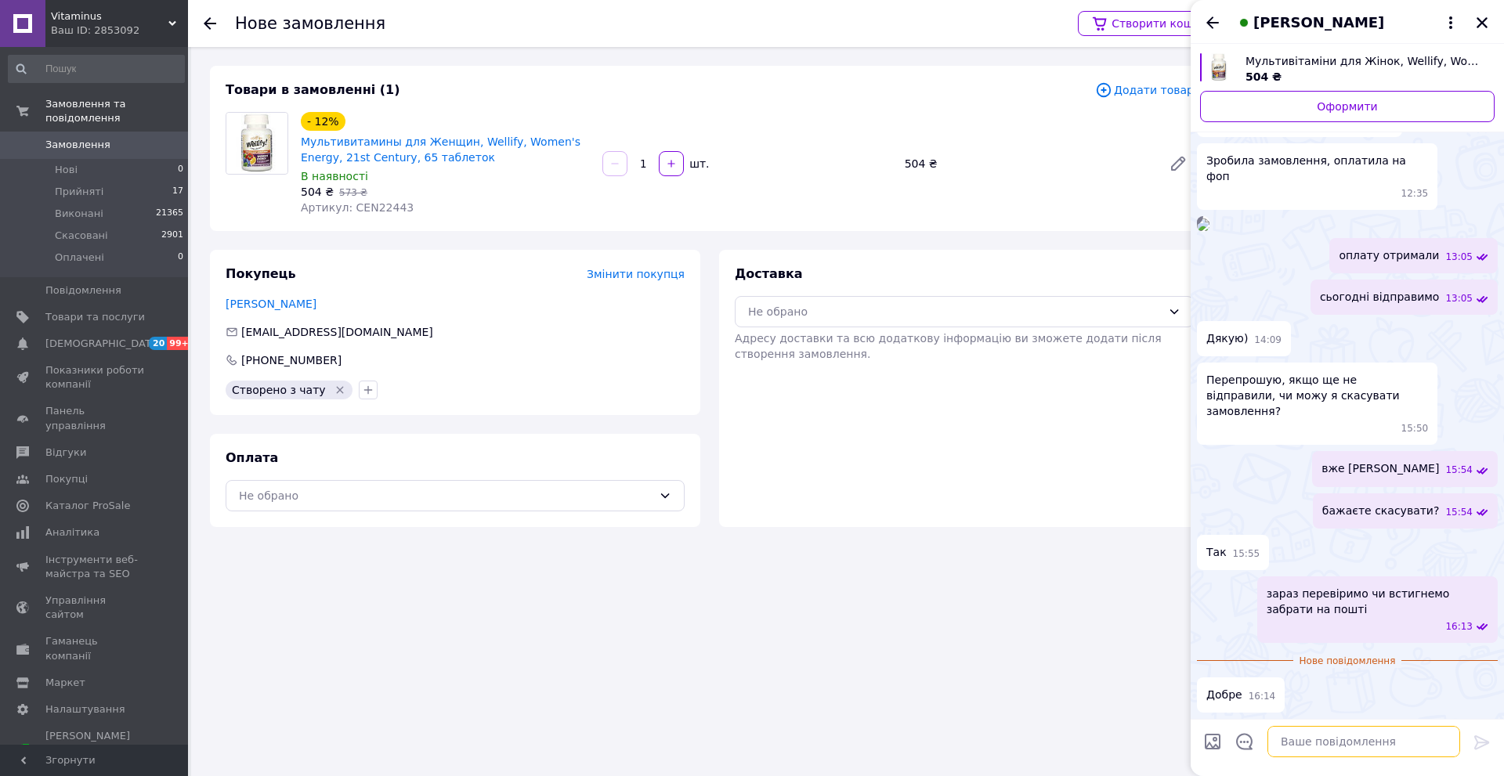
click at [1321, 742] on textarea at bounding box center [1363, 741] width 193 height 31
type textarea "н"
paste textarea "ДЛЯ ПОВЕРНЕННЯ КОШТІВ КЛІЄНТУ ПОТРІБНО (ВІД КЛІЄНТА) : ﻿﻿﻿РЕКВІЗИТИ РАХУНКУ В Б…"
type textarea "напишіть заяву на повернення ДЛЯ ПОВЕРНЕННЯ КОШТІВ КЛІЄНТУ ПОТРІБНО (ВІД КЛІЄНТ…"
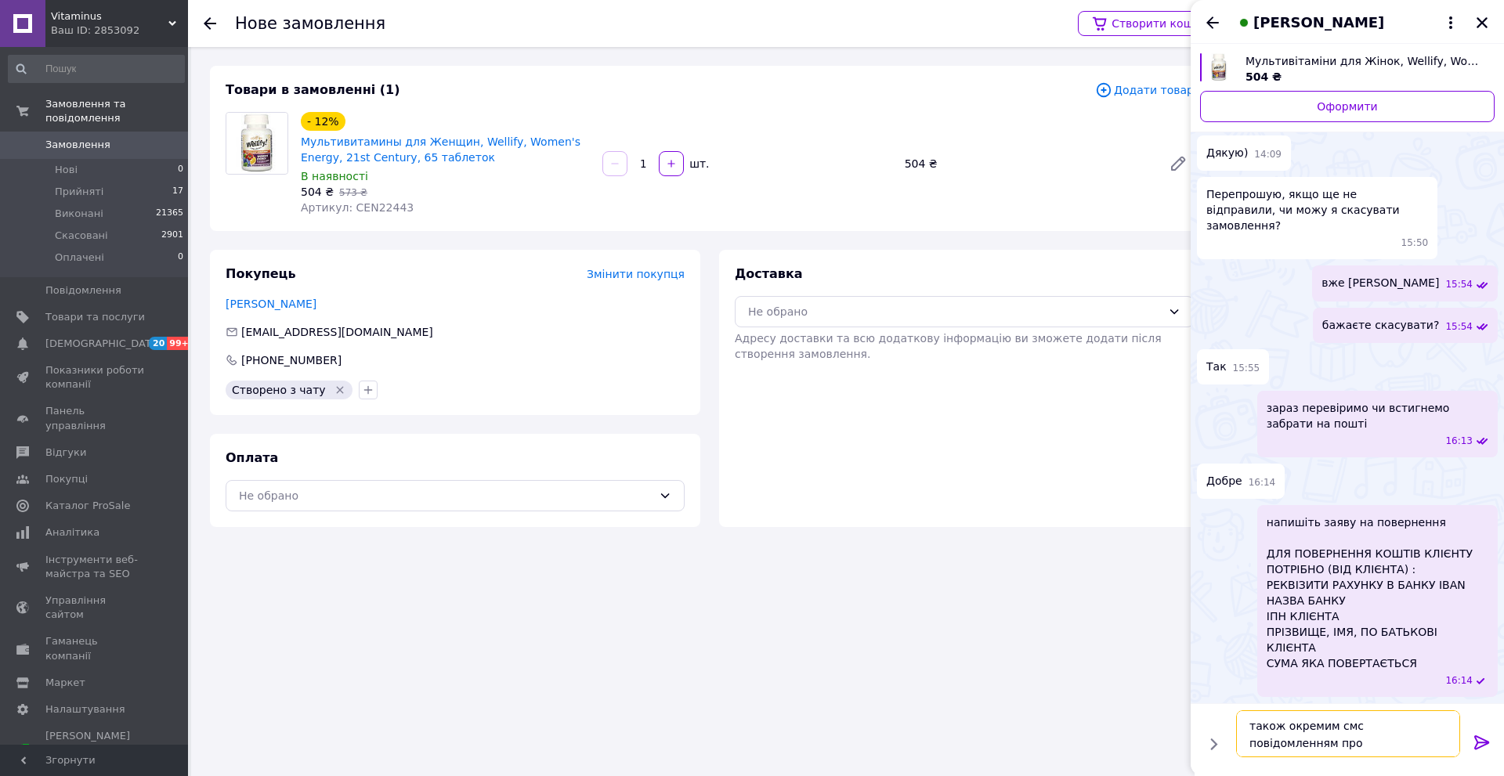
scroll to position [623, 0]
type textarea "також окремим смс повідомленням продуьлюйте"
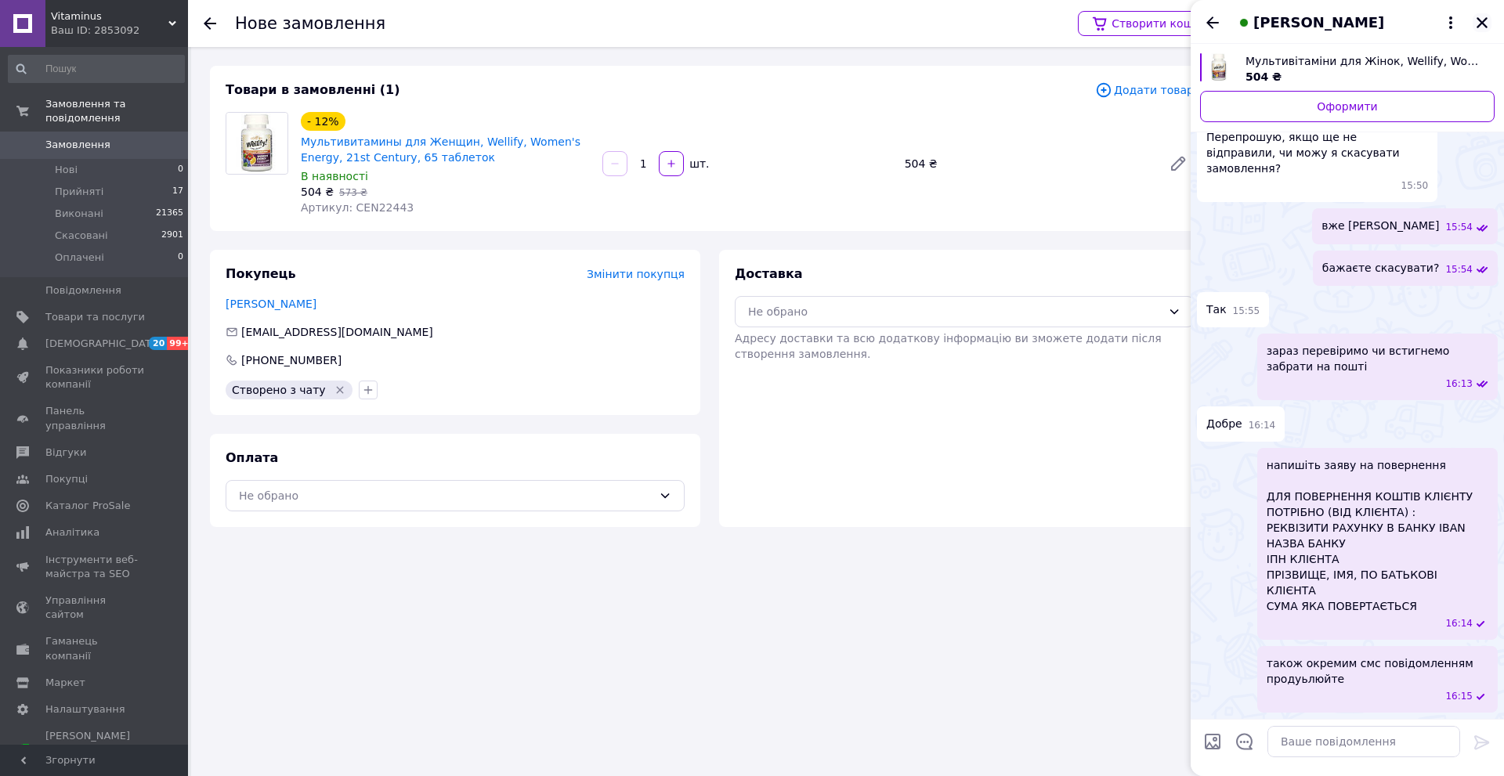
click at [1482, 23] on icon "Закрити" at bounding box center [1481, 22] width 11 height 11
